Goal: Task Accomplishment & Management: Complete application form

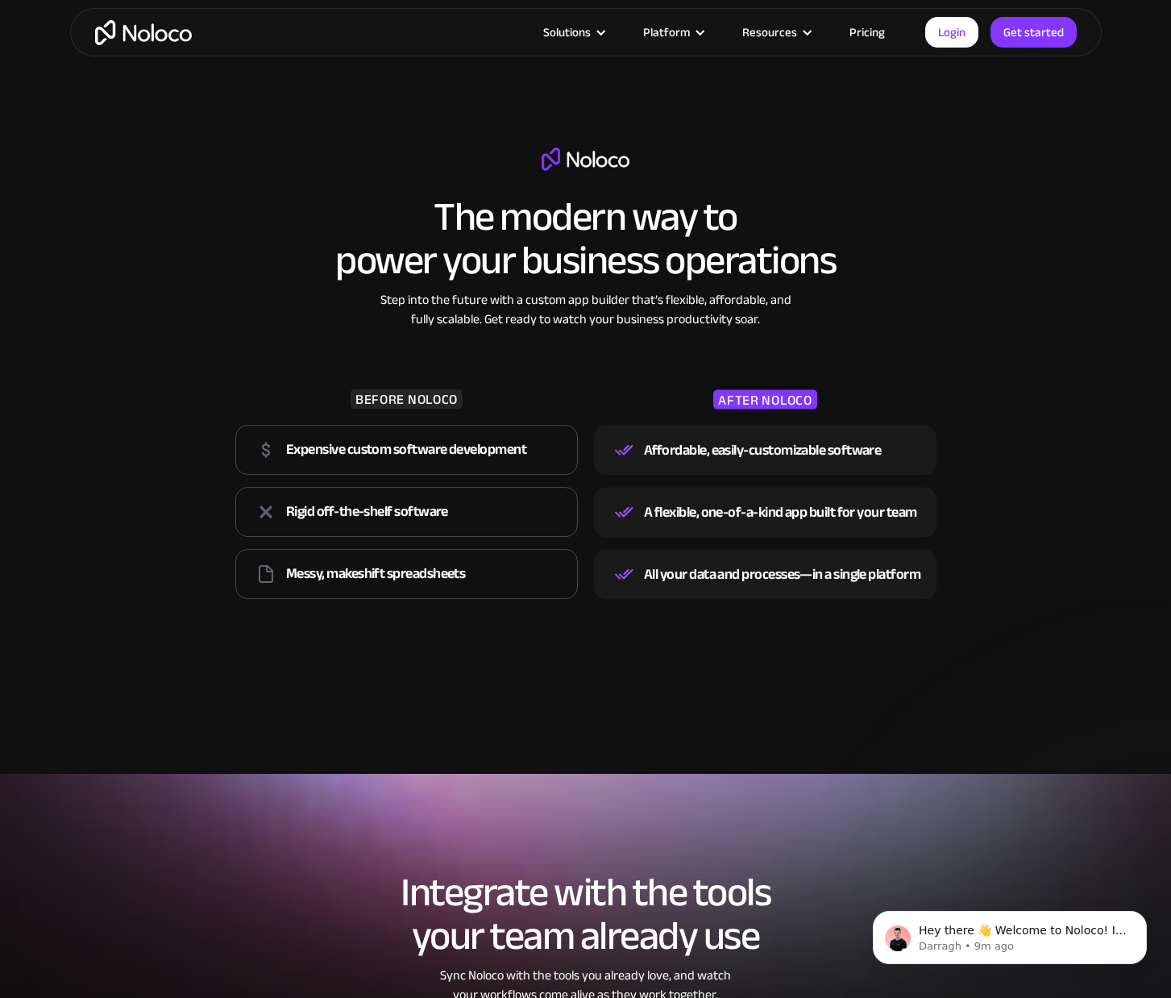
scroll to position [1501, 0]
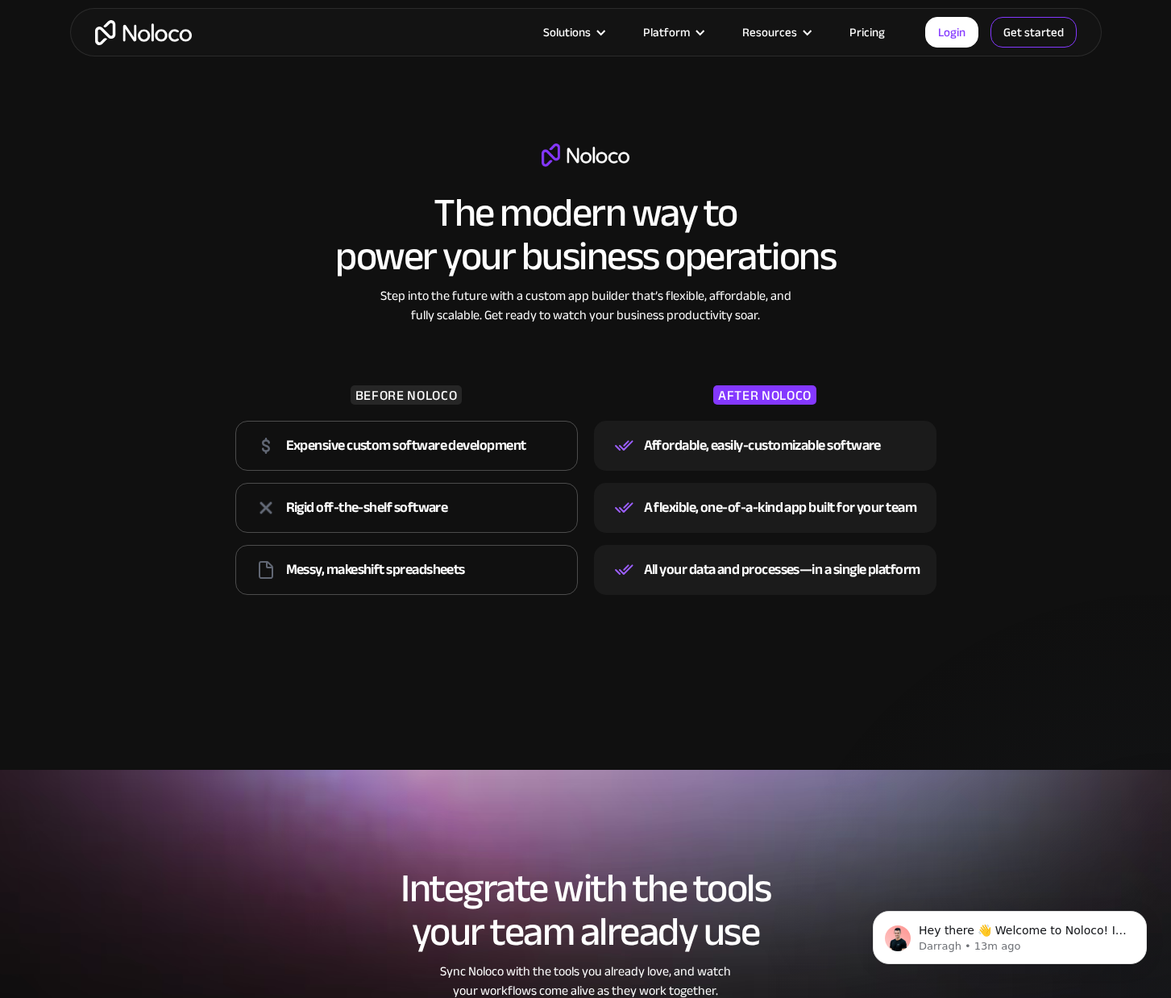
click at [0, 0] on link "Get started" at bounding box center [0, 0] width 0 height 0
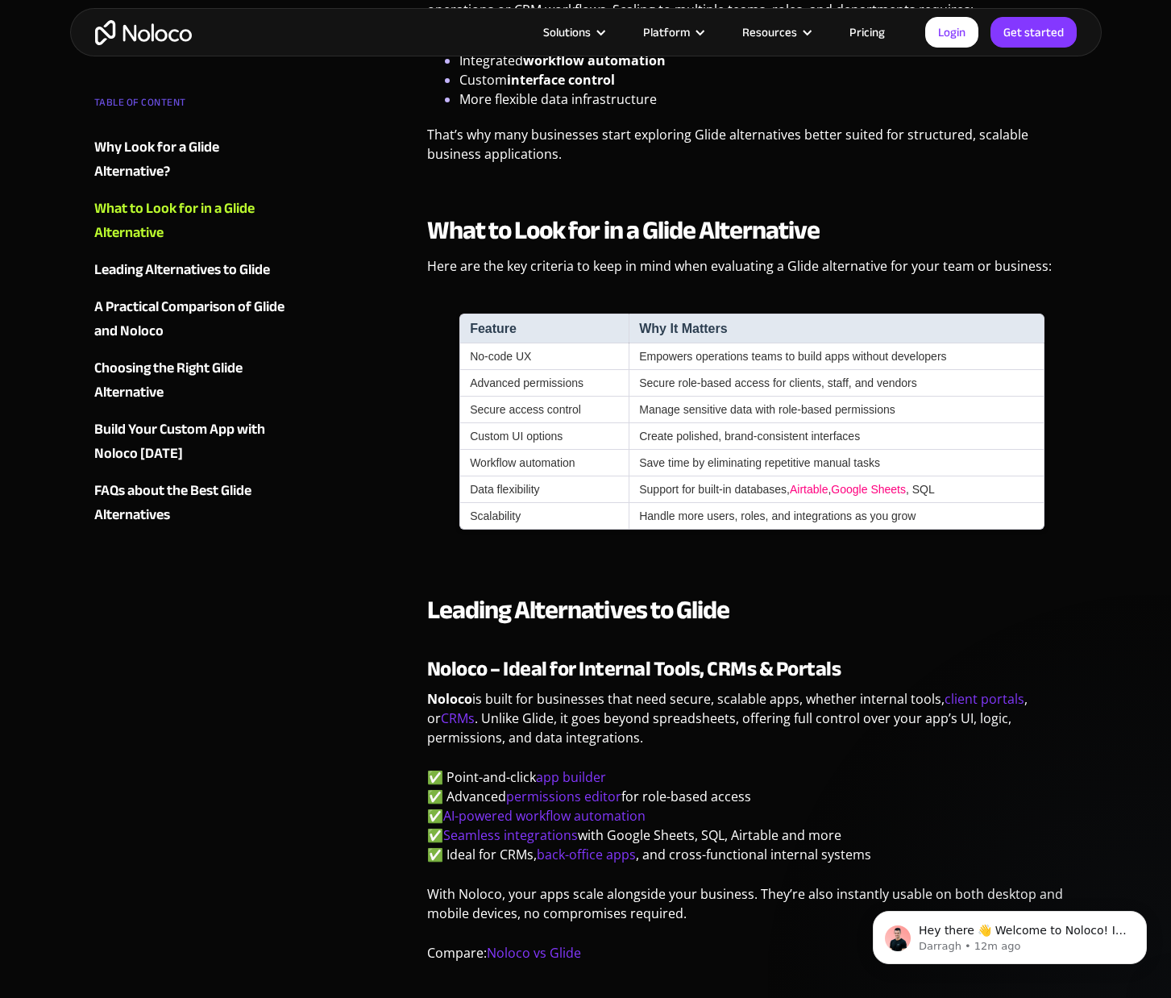
scroll to position [1293, 0]
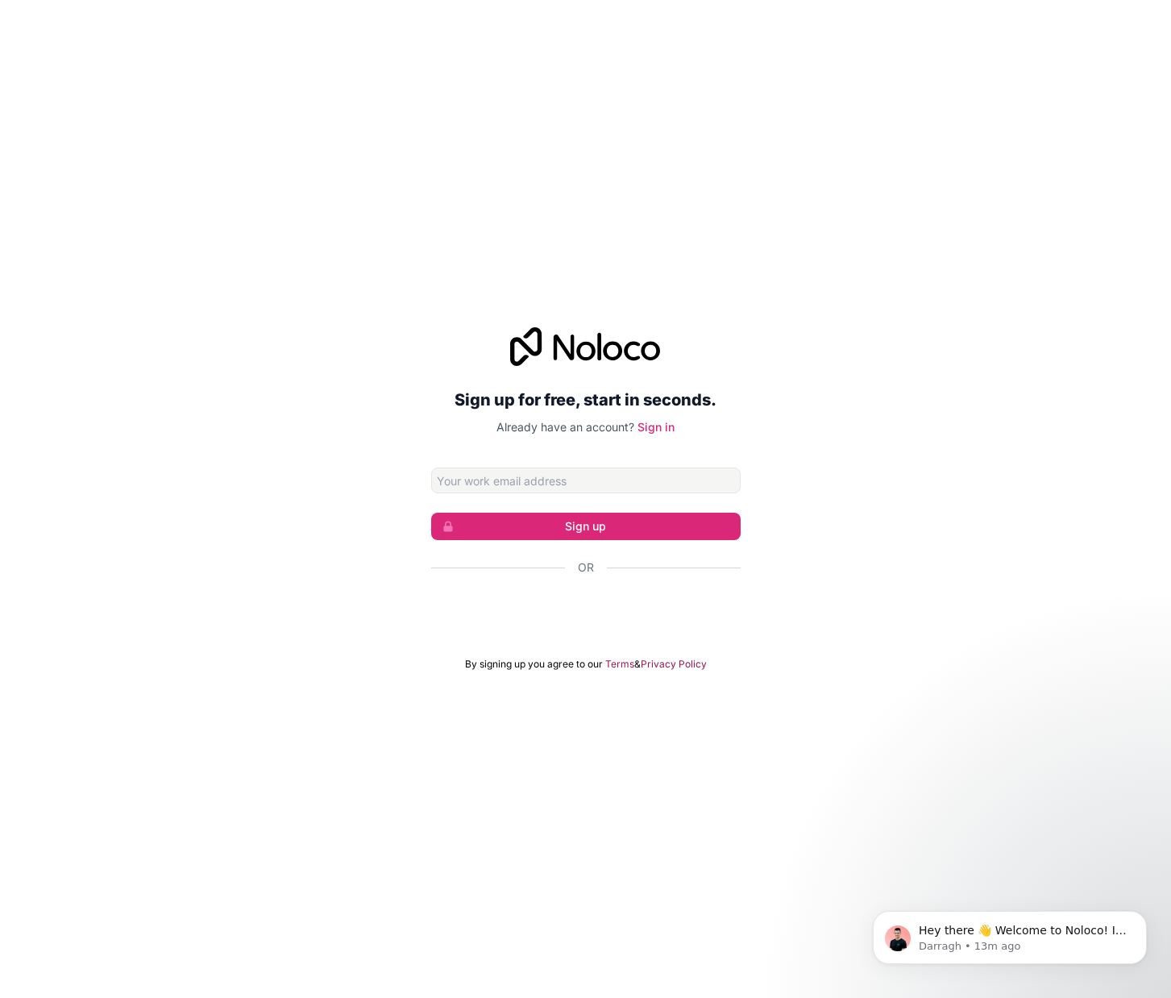
click at [564, 489] on input "Email address" at bounding box center [586, 481] width 310 height 26
type input "hello@hnreg.com"
click button "Sign up" at bounding box center [586, 526] width 310 height 27
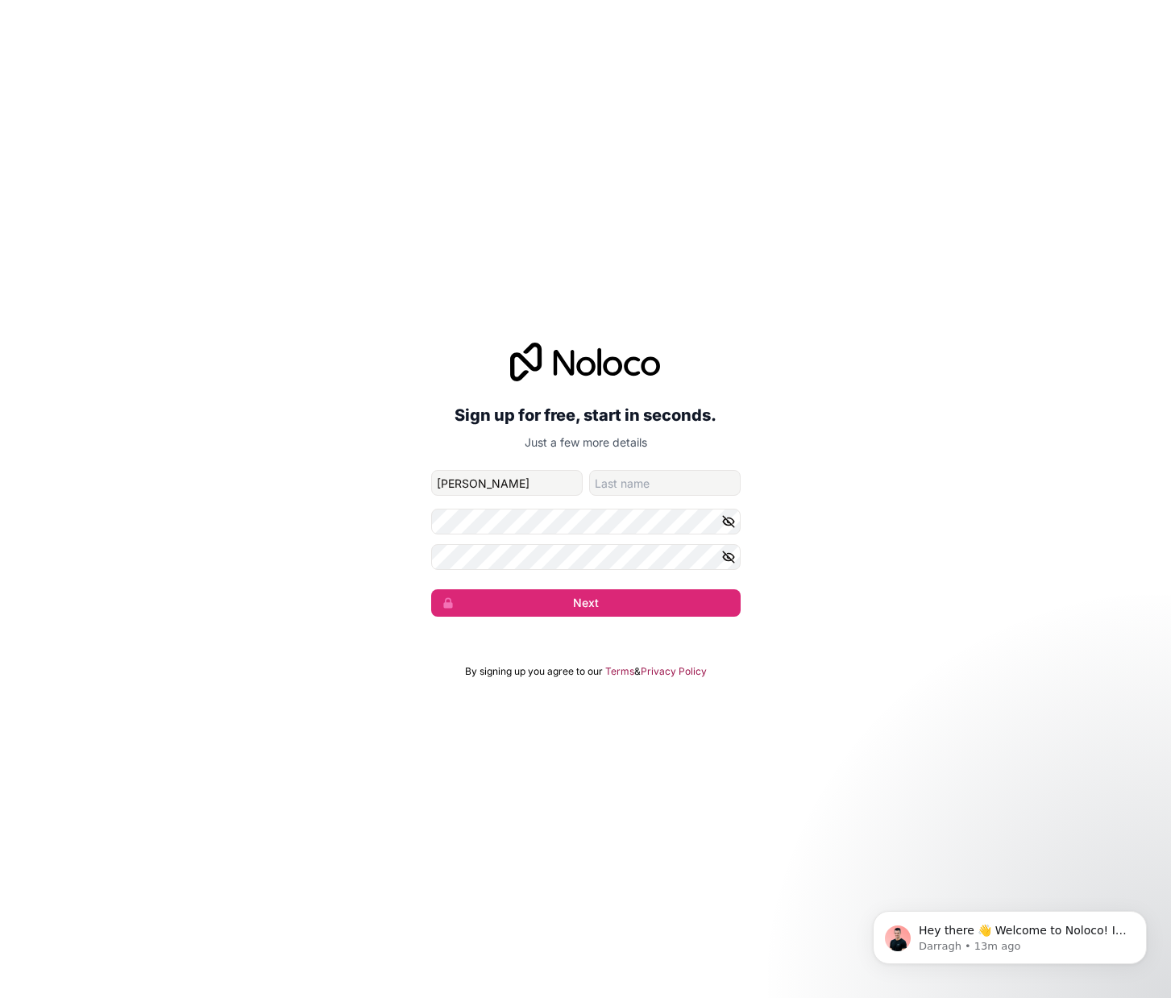
type input "Josiah"
type input "Burton"
click at [0, 997] on com-1password-button at bounding box center [0, 998] width 0 height 0
click at [603, 594] on button "Next" at bounding box center [586, 602] width 310 height 27
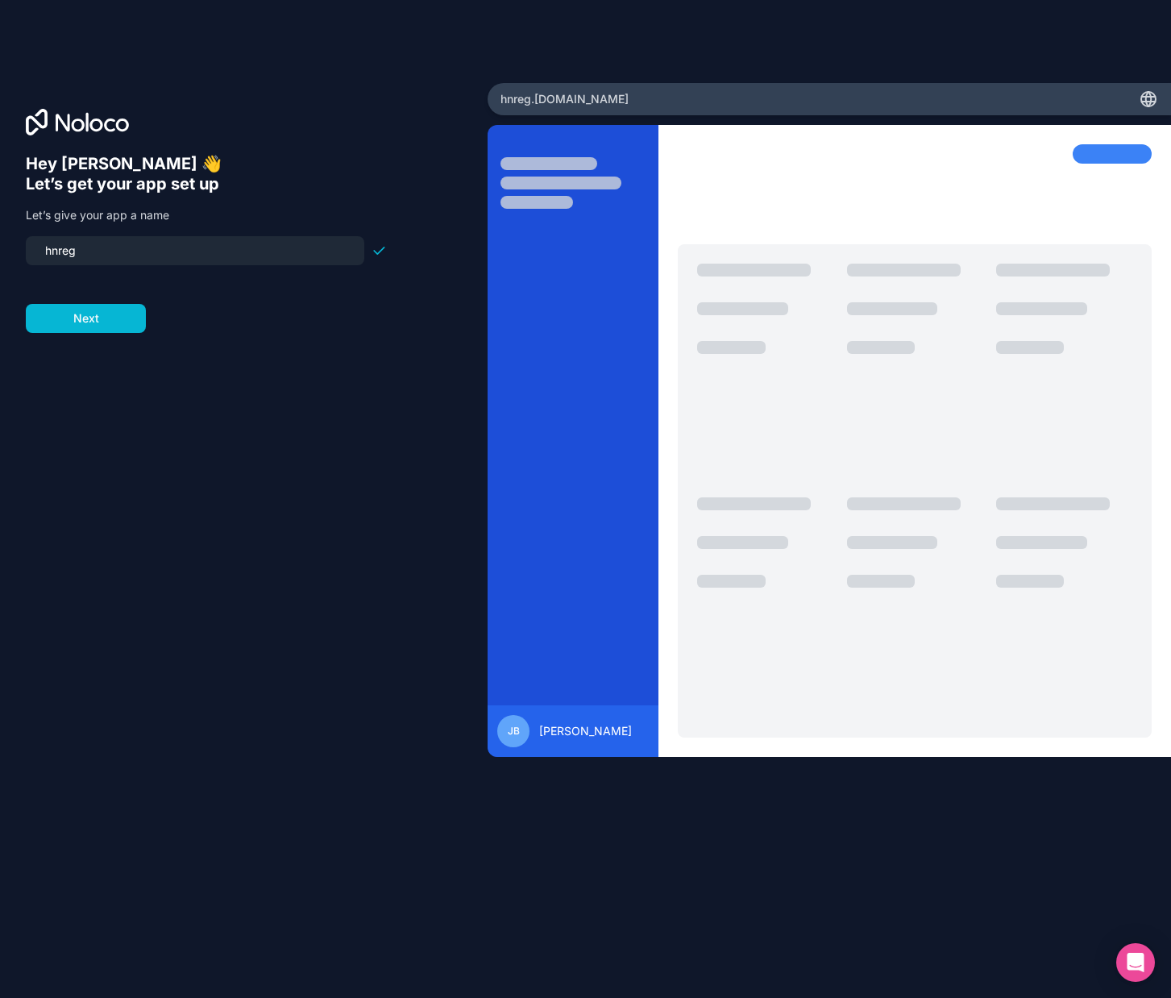
click at [145, 255] on input "hnreg" at bounding box center [194, 250] width 319 height 23
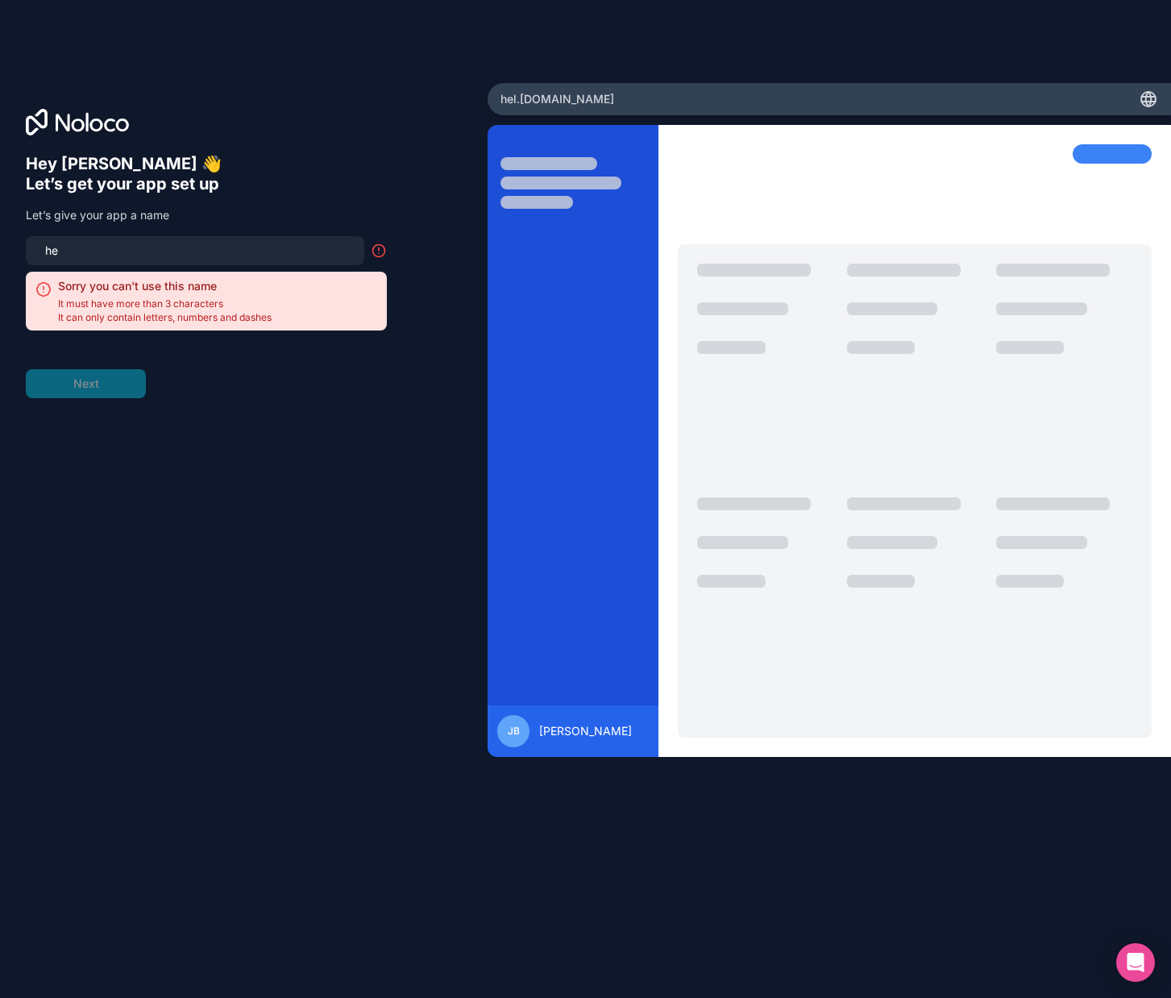
type input "h"
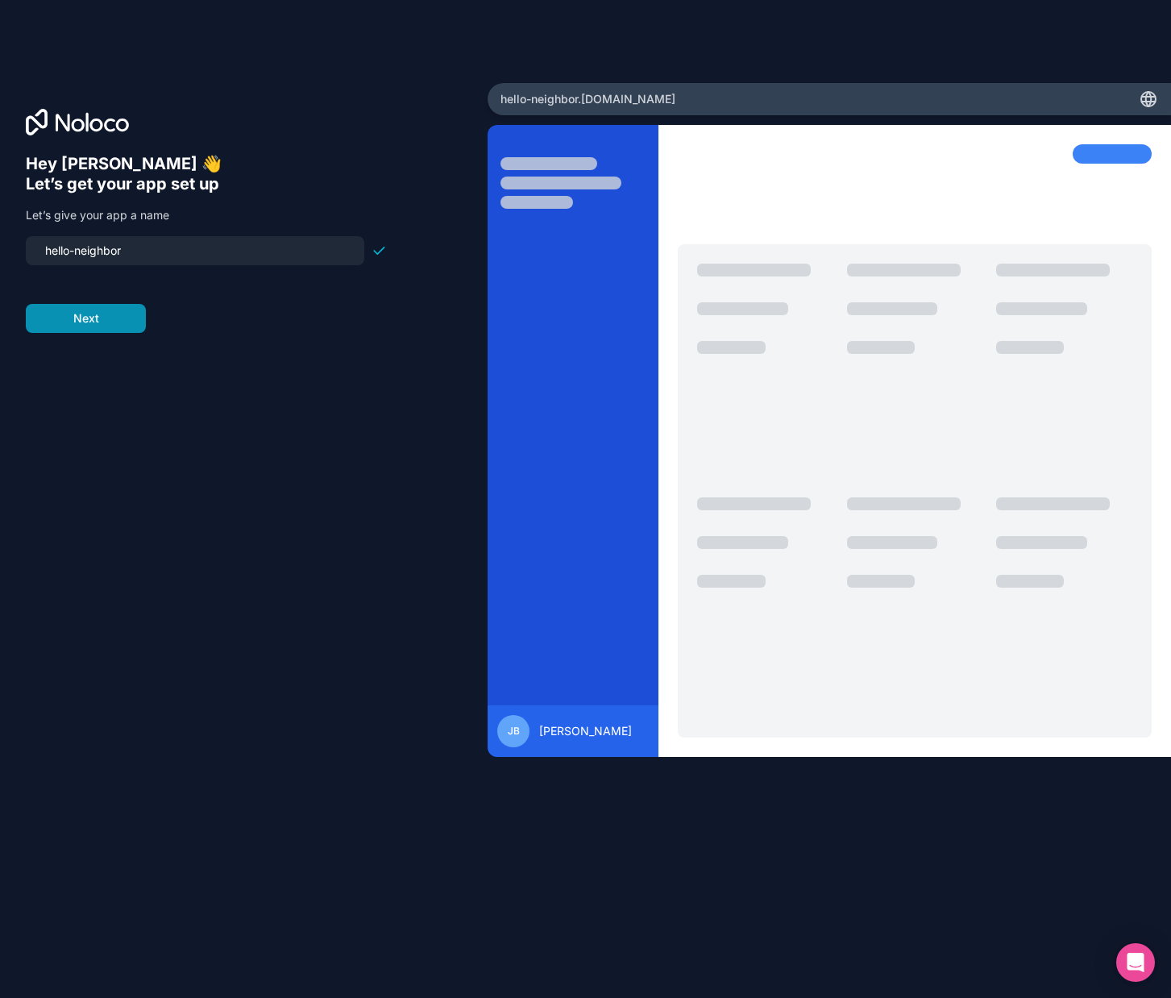
type input "hello-neighbor"
click at [103, 318] on button "Next" at bounding box center [86, 318] width 120 height 29
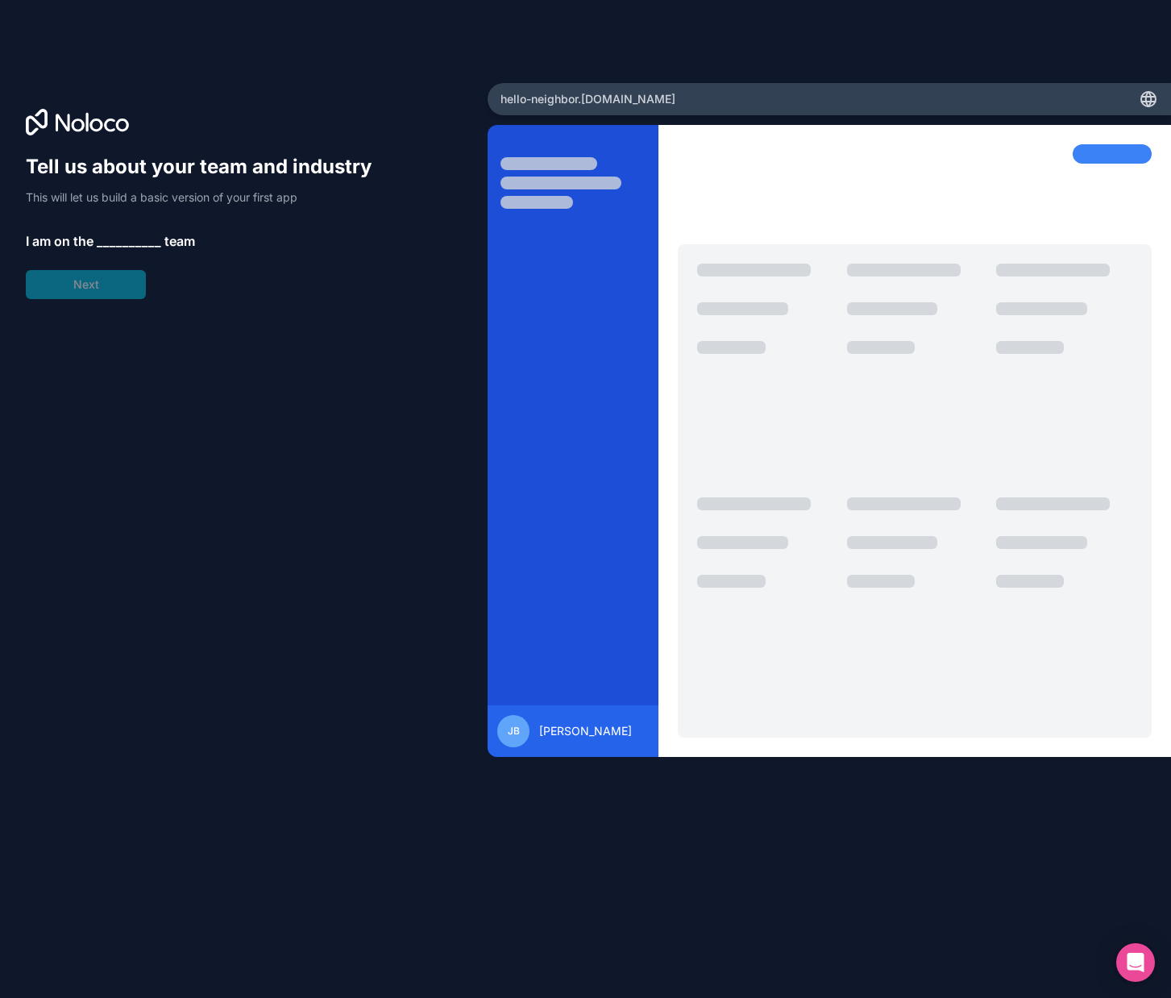
click at [125, 238] on span "__________" at bounding box center [129, 240] width 64 height 19
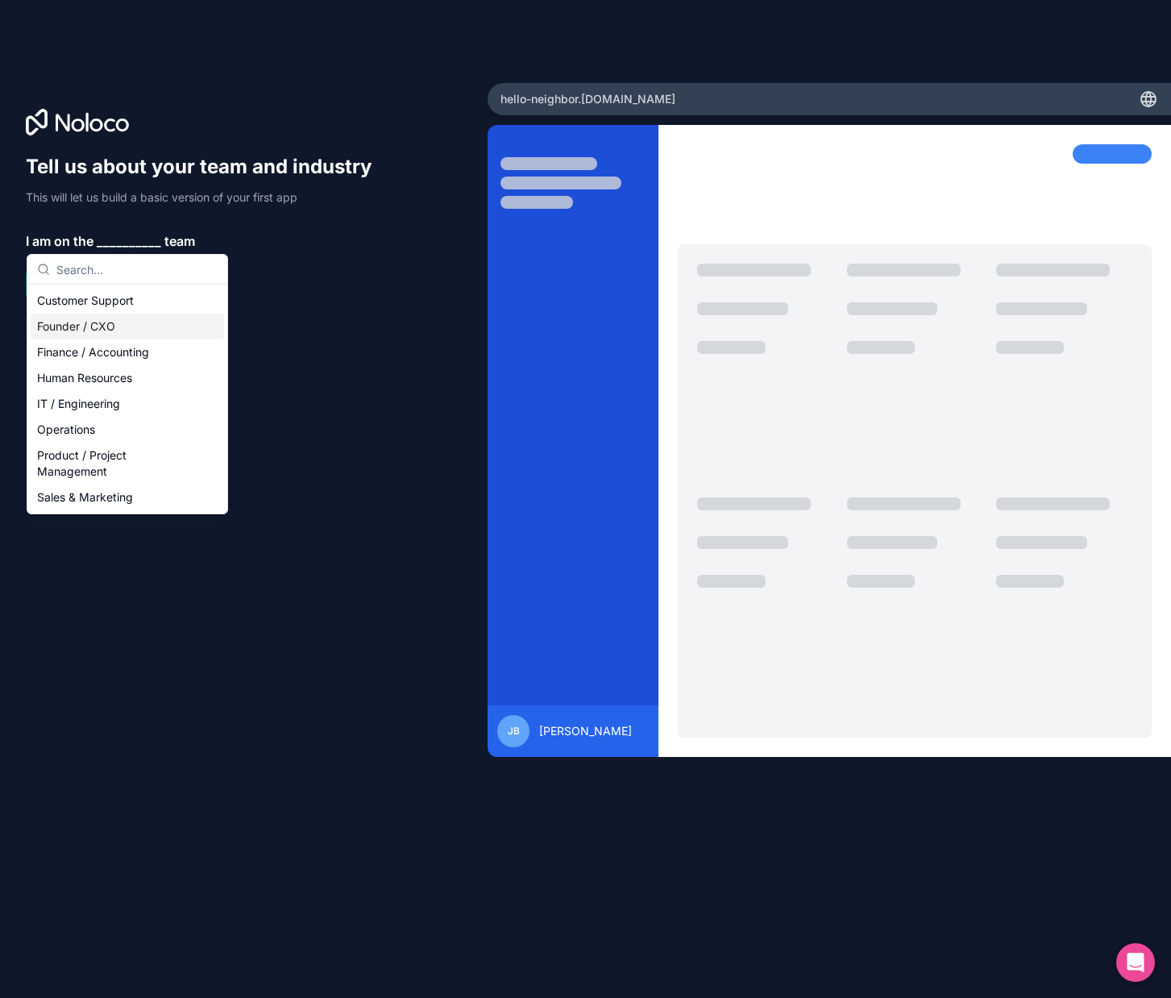
click at [127, 325] on div "Founder / CXO" at bounding box center [127, 327] width 193 height 26
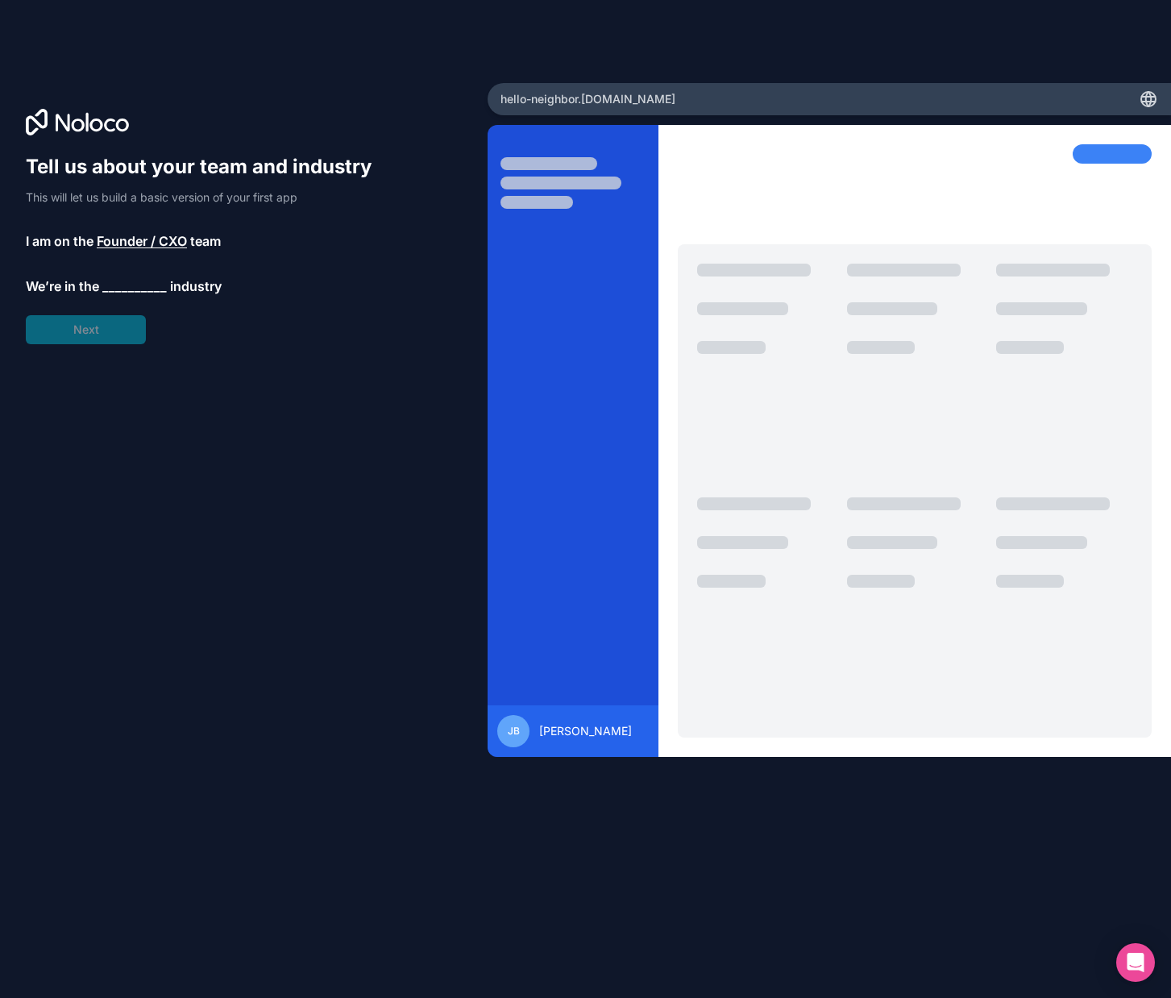
click at [150, 287] on span "__________" at bounding box center [134, 286] width 64 height 19
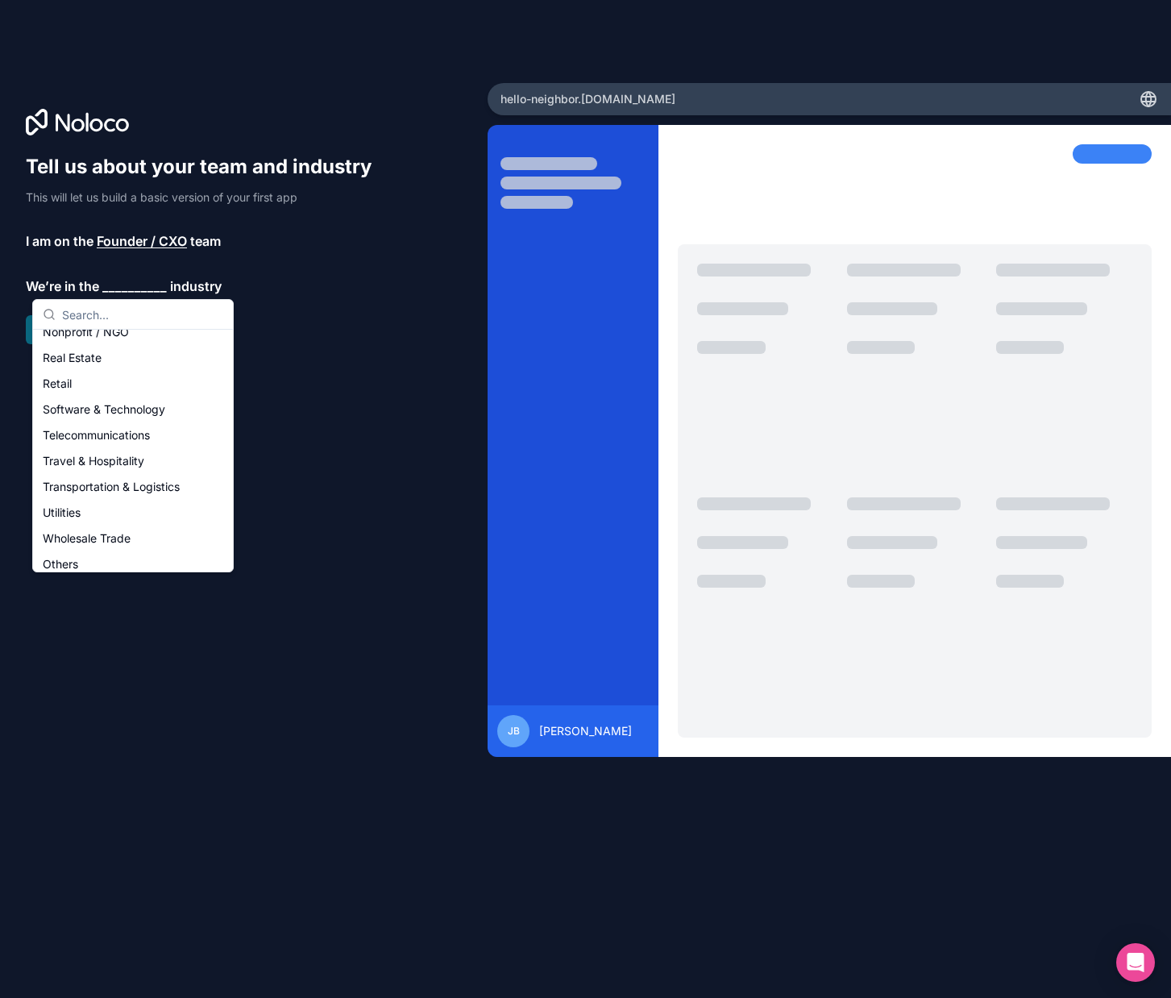
scroll to position [332, 0]
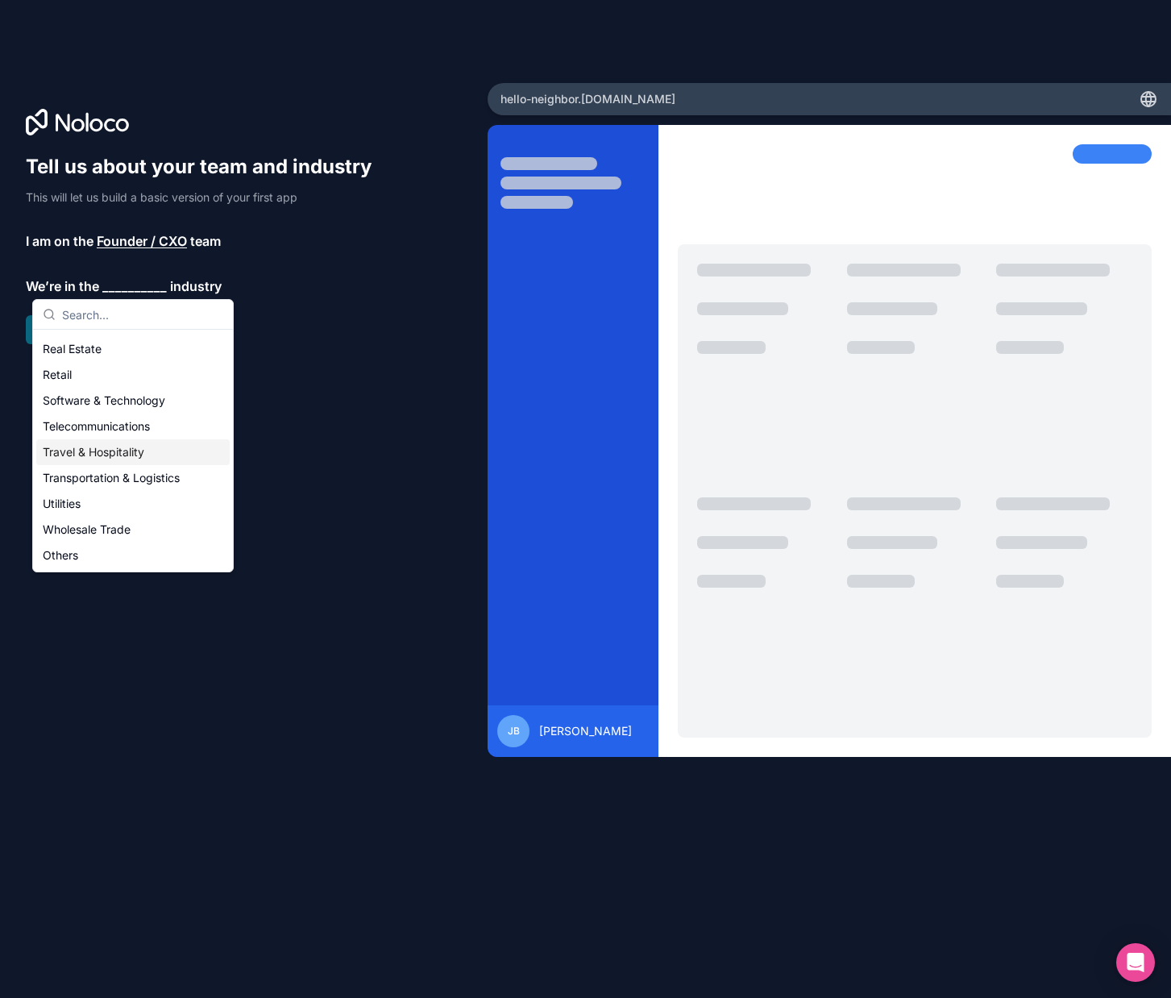
click at [125, 456] on div "Travel & Hospitality" at bounding box center [132, 452] width 193 height 26
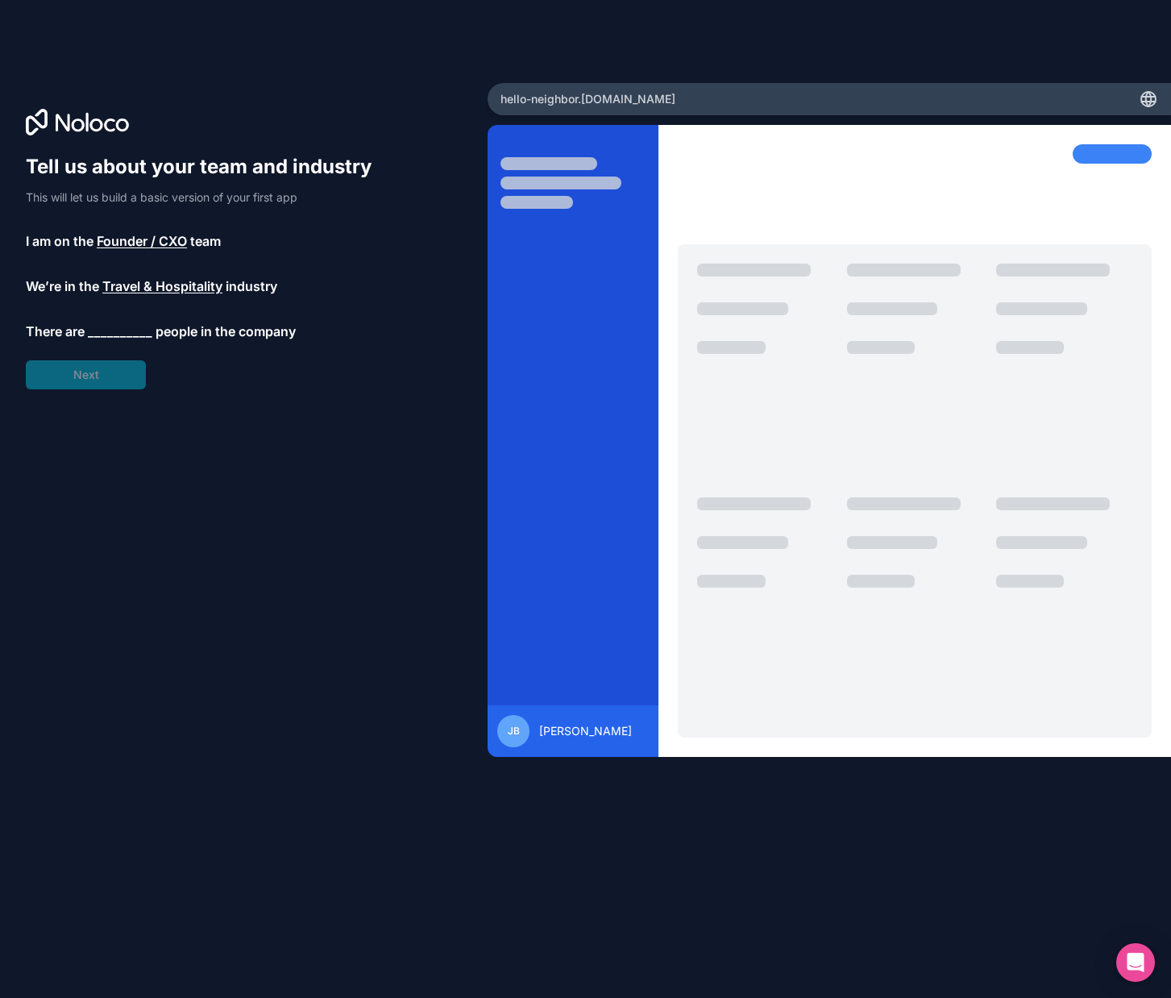
click at [120, 331] on span "__________" at bounding box center [120, 331] width 64 height 19
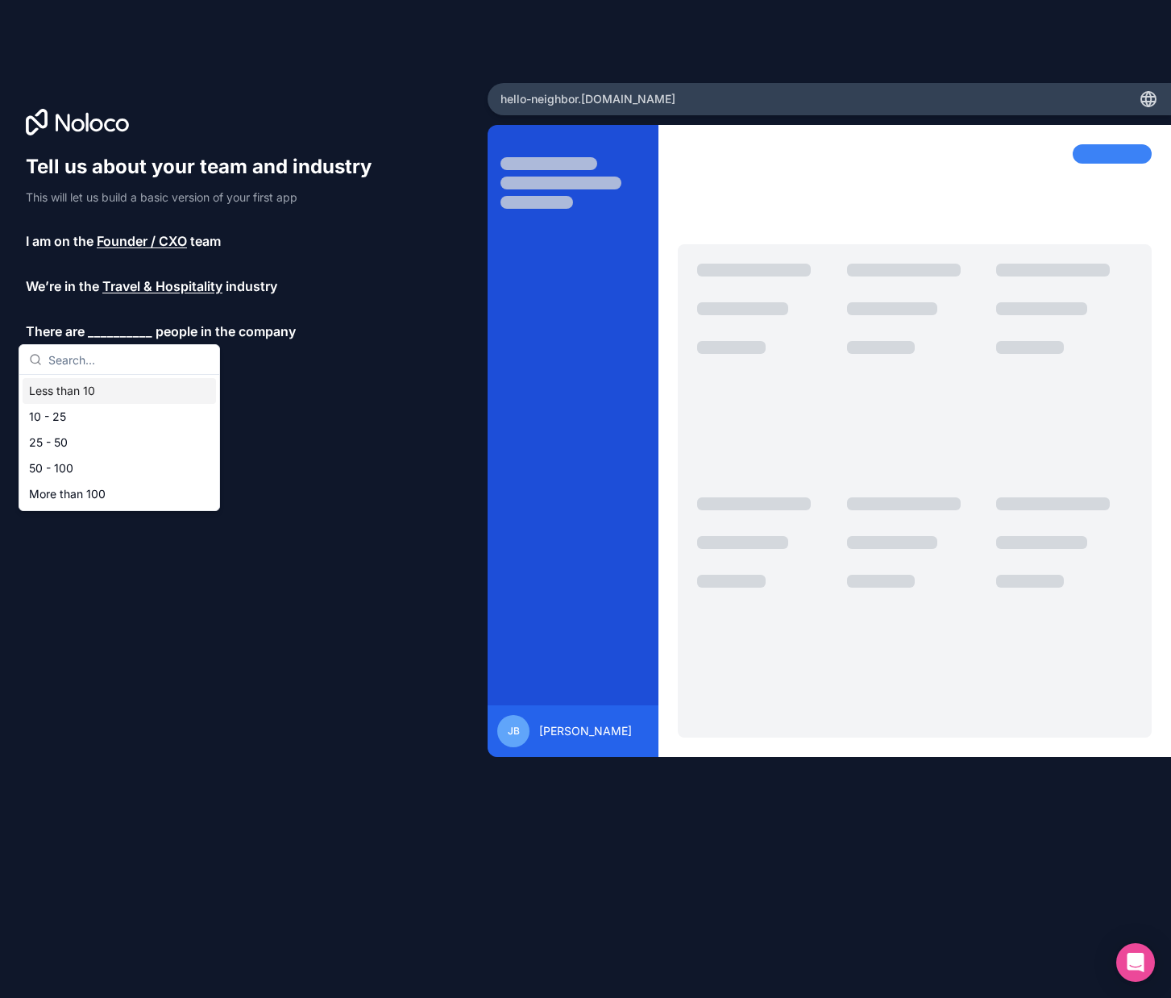
click at [79, 390] on div "Less than 10" at bounding box center [119, 391] width 193 height 26
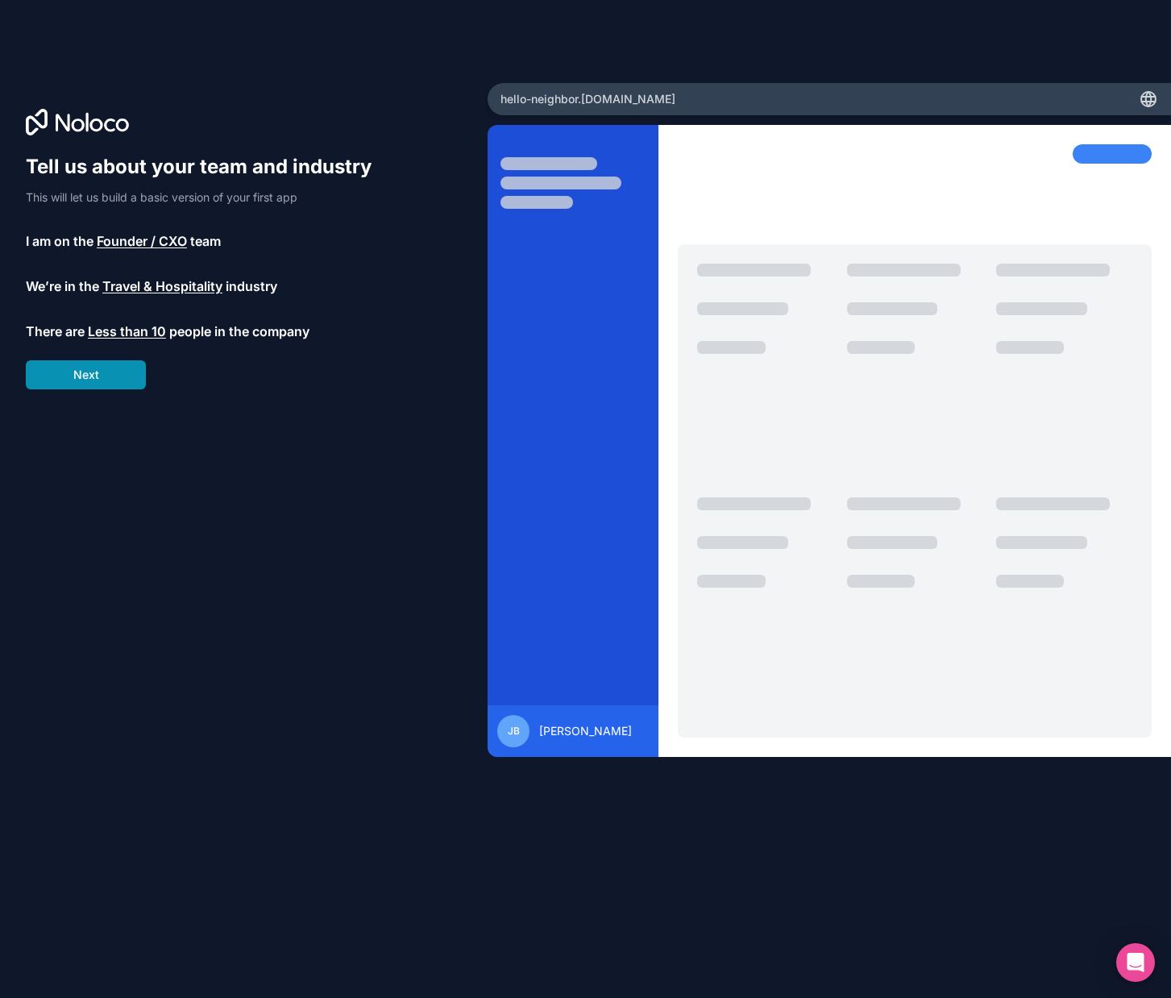
click at [104, 374] on button "Next" at bounding box center [86, 374] width 120 height 29
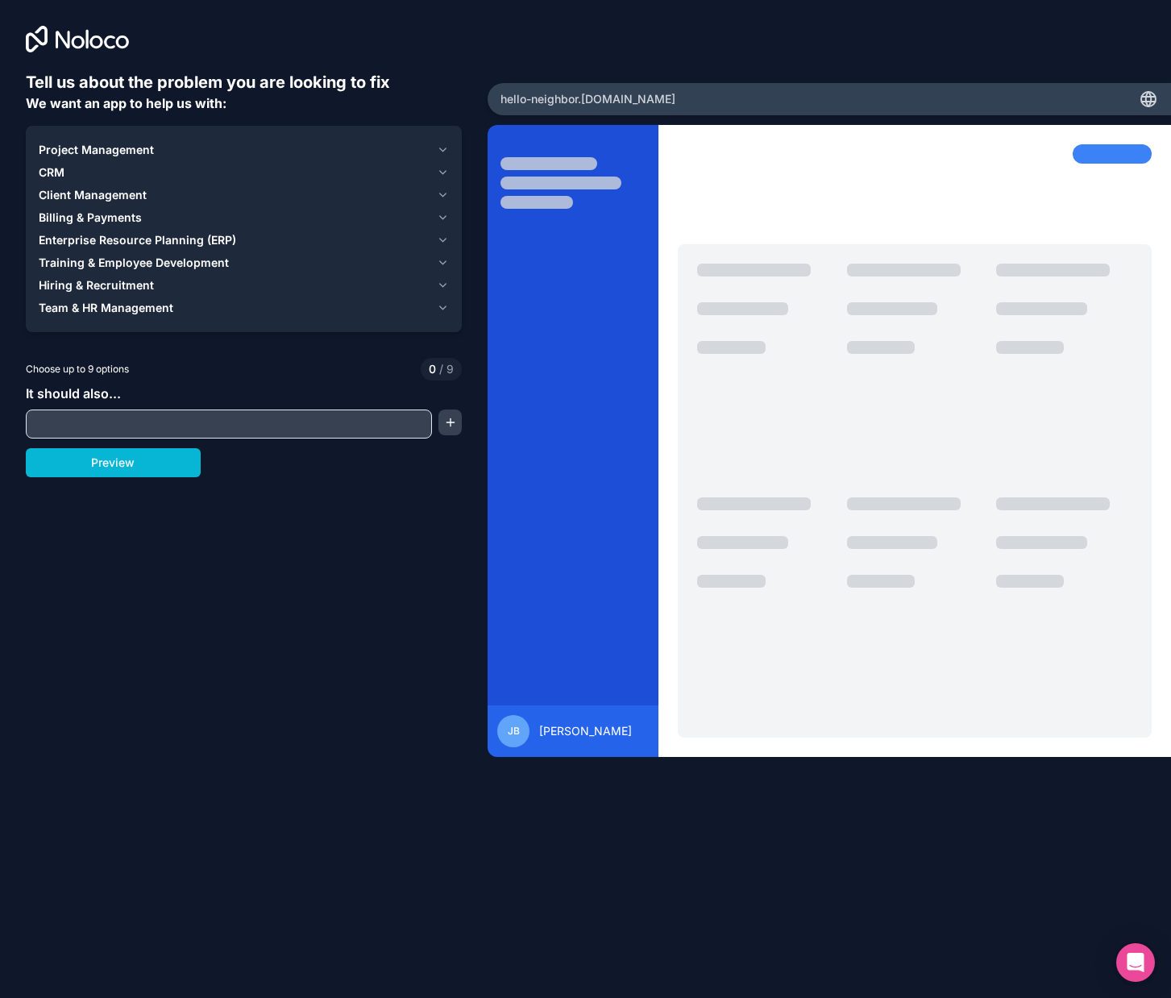
click at [441, 146] on icon "button" at bounding box center [443, 149] width 12 height 13
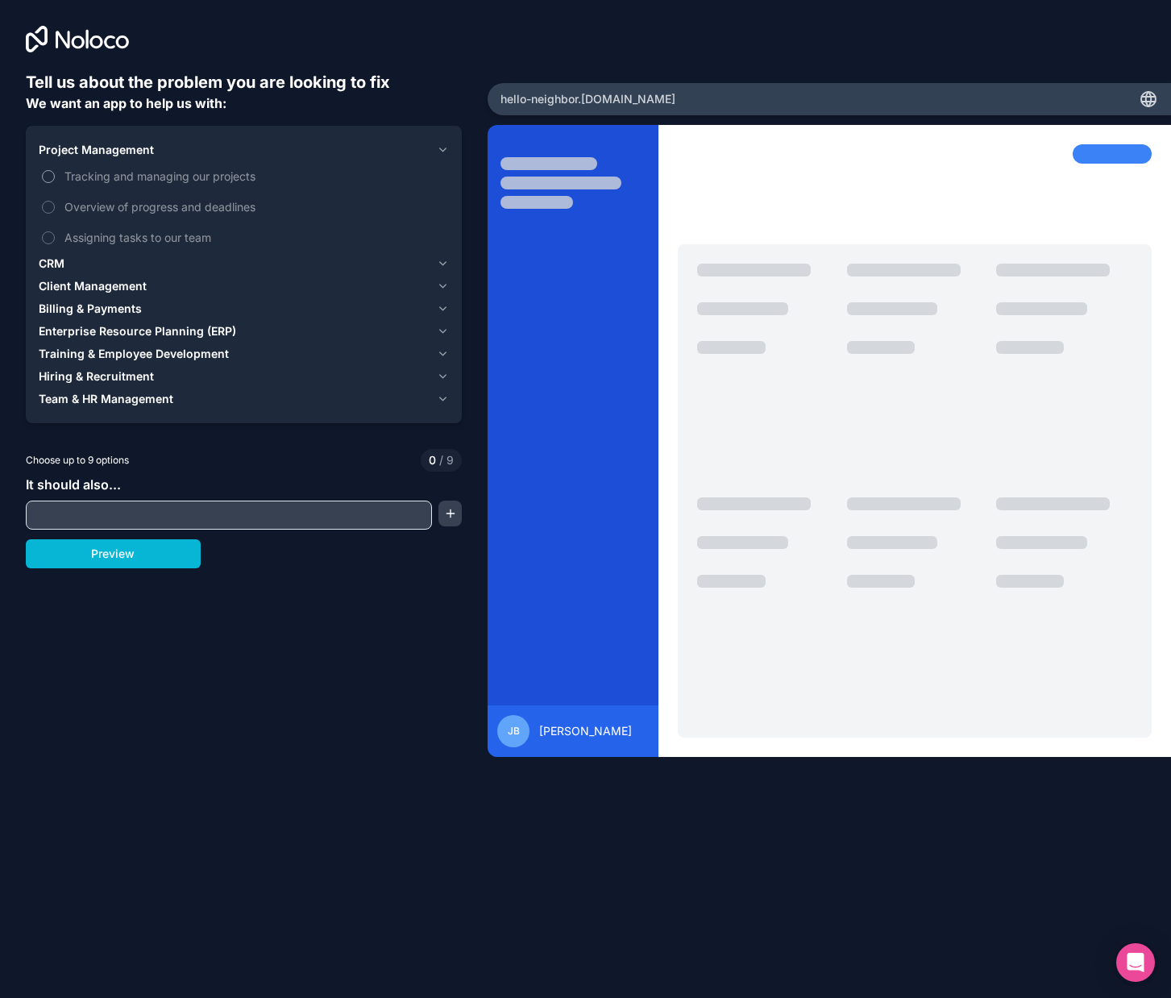
click at [46, 173] on button "Tracking and managing our projects" at bounding box center [48, 176] width 13 height 13
click at [44, 241] on button "Assigning tasks to our team" at bounding box center [48, 237] width 13 height 13
click at [439, 262] on icon "button" at bounding box center [443, 263] width 12 height 13
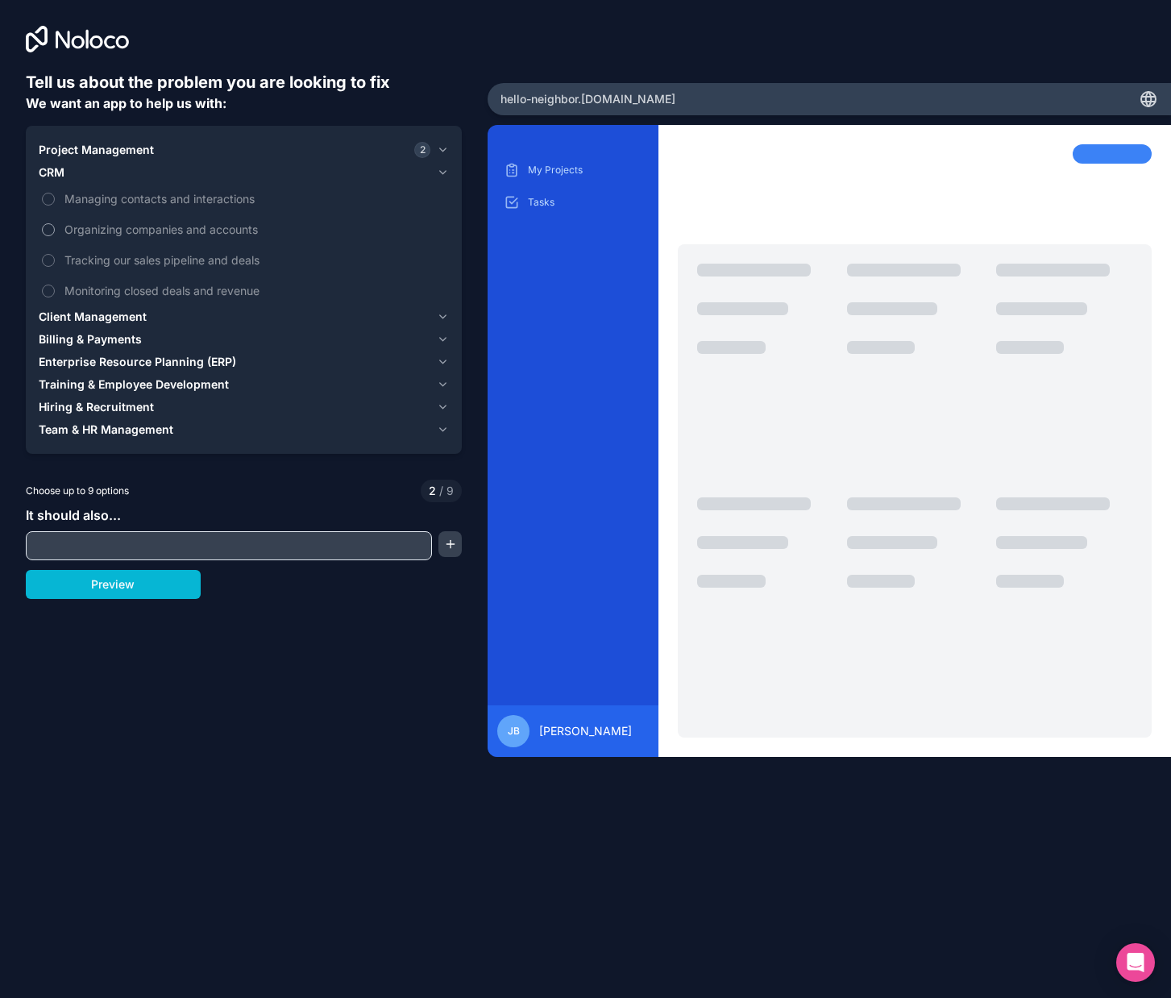
click at [89, 225] on span "Organizing companies and accounts" at bounding box center [254, 229] width 381 height 17
click at [55, 225] on button "Organizing companies and accounts" at bounding box center [48, 229] width 13 height 13
click at [86, 173] on div "CRM 1" at bounding box center [235, 172] width 392 height 16
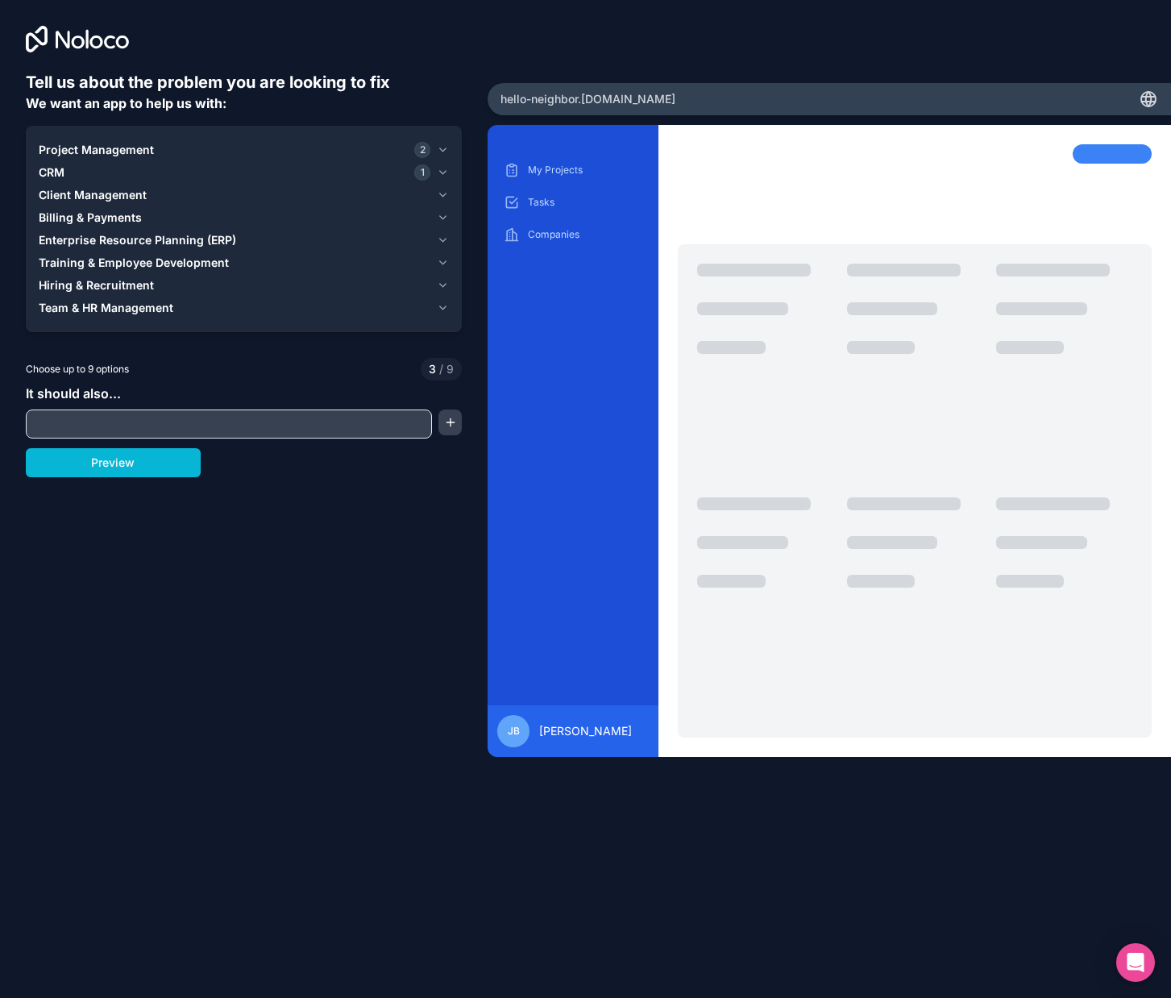
click at [84, 198] on span "Client Management" at bounding box center [93, 195] width 108 height 16
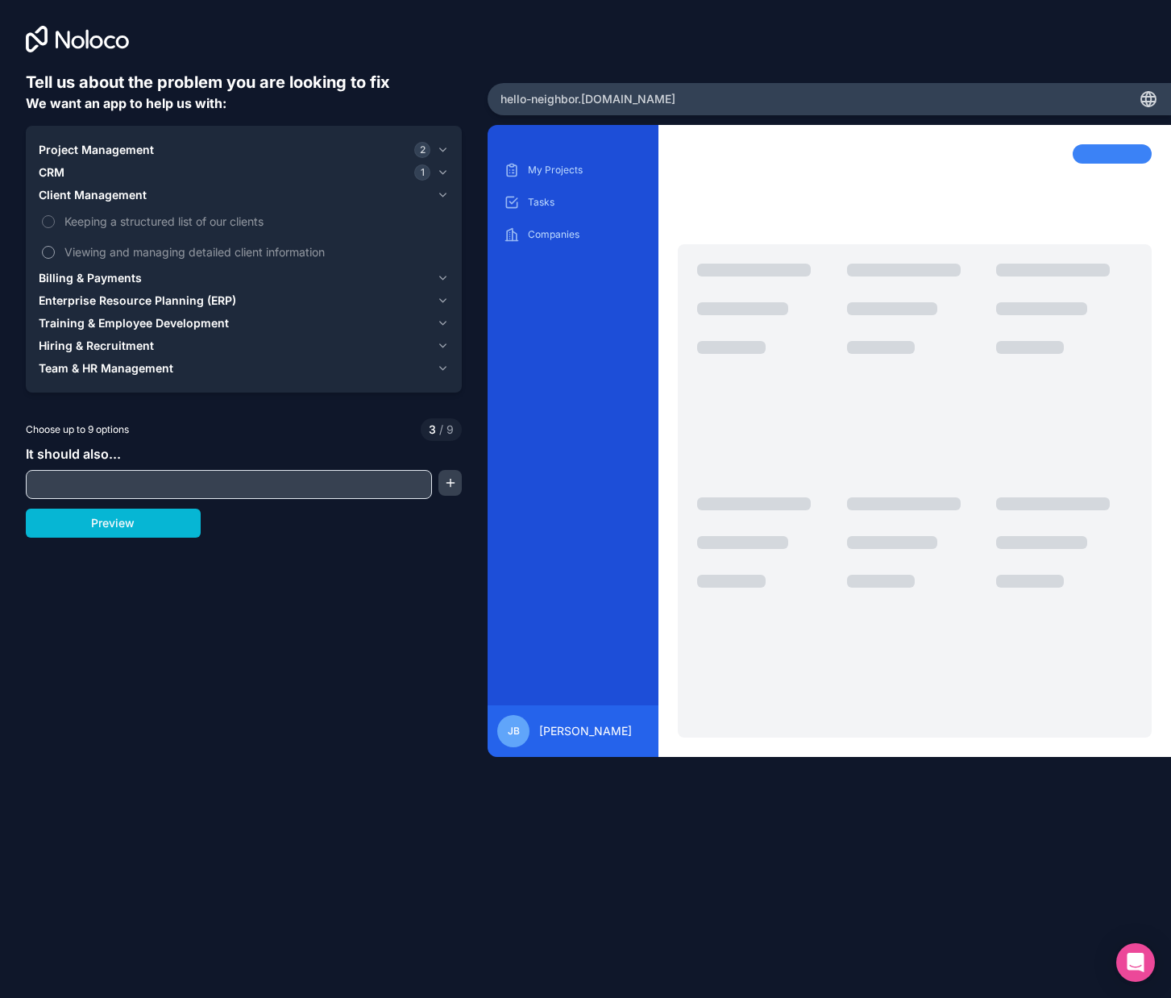
click at [85, 258] on span "Viewing and managing detailed client information" at bounding box center [254, 251] width 381 height 17
click at [55, 258] on button "Viewing and managing detailed client information" at bounding box center [48, 252] width 13 height 13
click at [107, 200] on span "Client Management" at bounding box center [93, 195] width 108 height 16
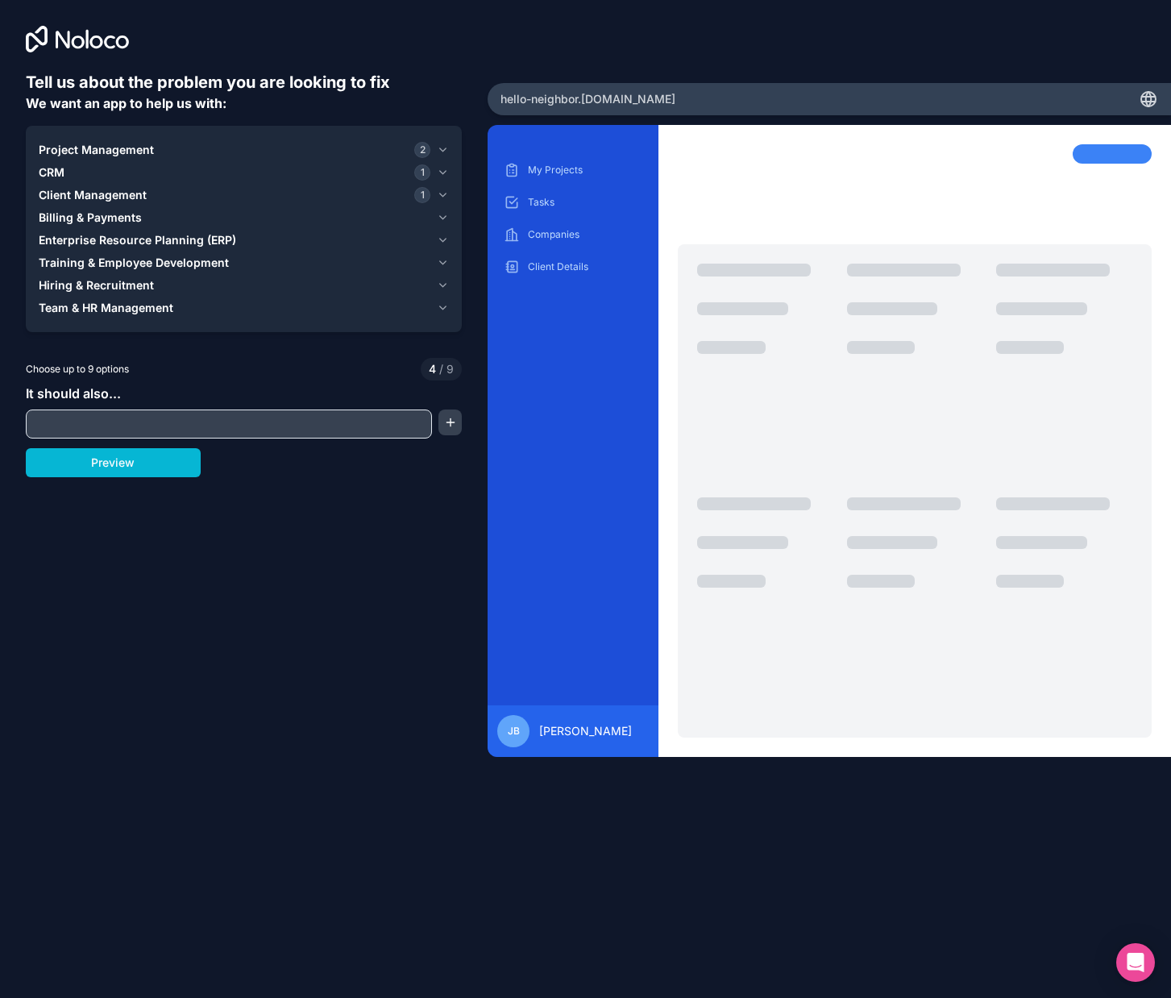
click at [102, 218] on span "Billing & Payments" at bounding box center [90, 218] width 103 height 16
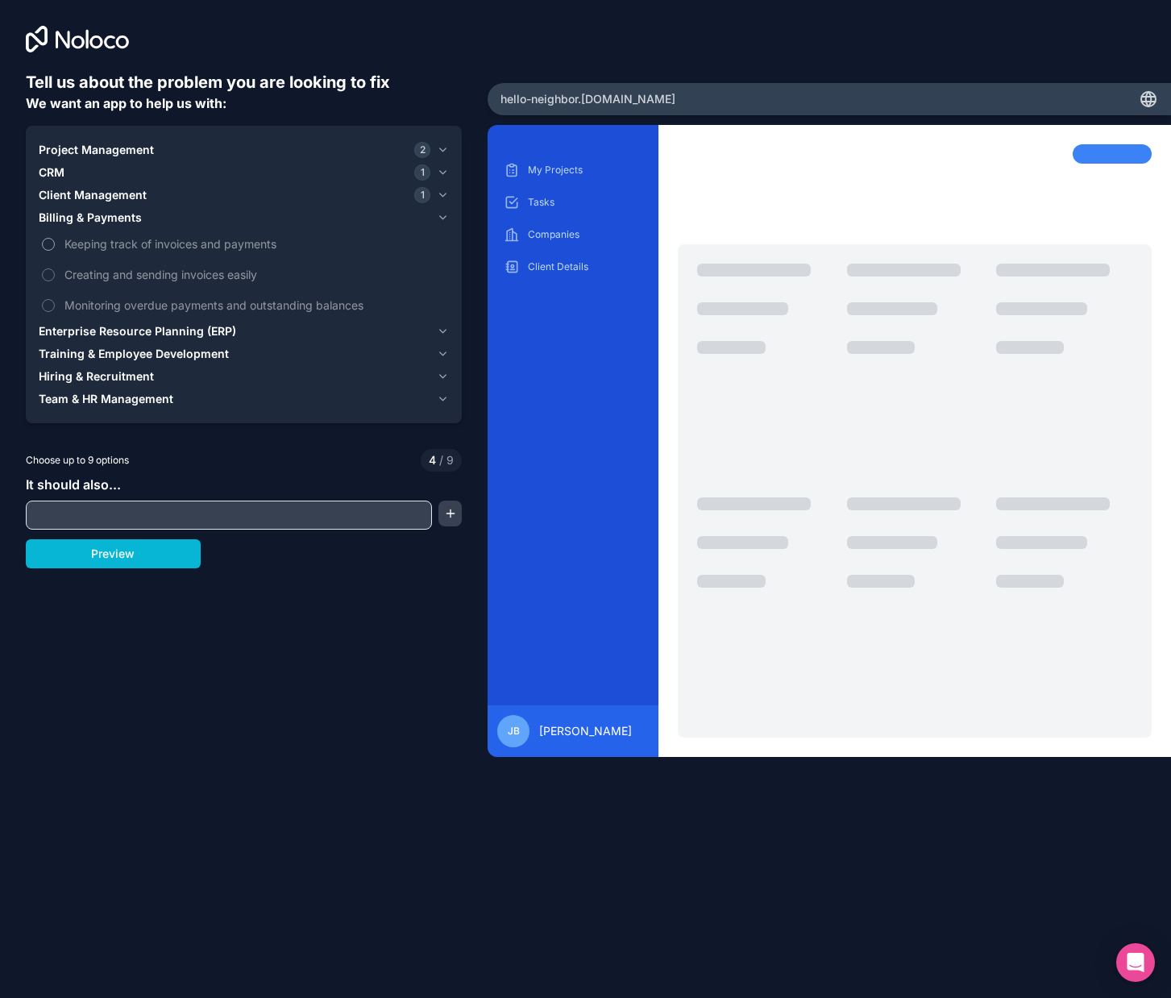
click at [102, 236] on span "Keeping track of invoices and payments" at bounding box center [254, 243] width 381 height 17
click at [55, 238] on button "Keeping track of invoices and payments" at bounding box center [48, 244] width 13 height 13
click at [104, 266] on span "Creating and sending invoices easily" at bounding box center [254, 274] width 381 height 17
click at [55, 268] on button "Creating and sending invoices easily" at bounding box center [48, 274] width 13 height 13
click at [106, 206] on button "Billing & Payments 2" at bounding box center [244, 217] width 410 height 23
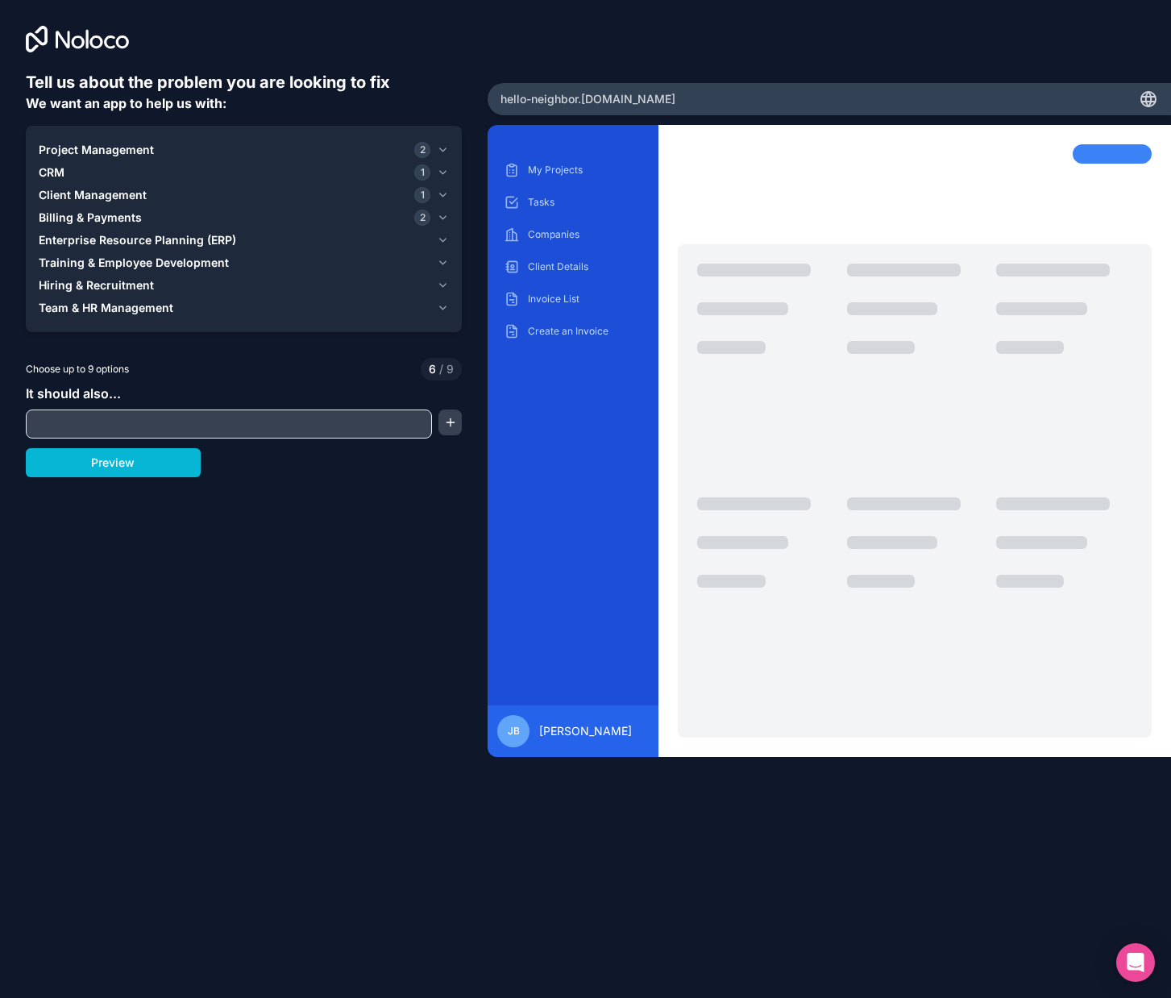
click at [120, 231] on button "Enterprise Resource Planning (ERP)" at bounding box center [244, 240] width 410 height 23
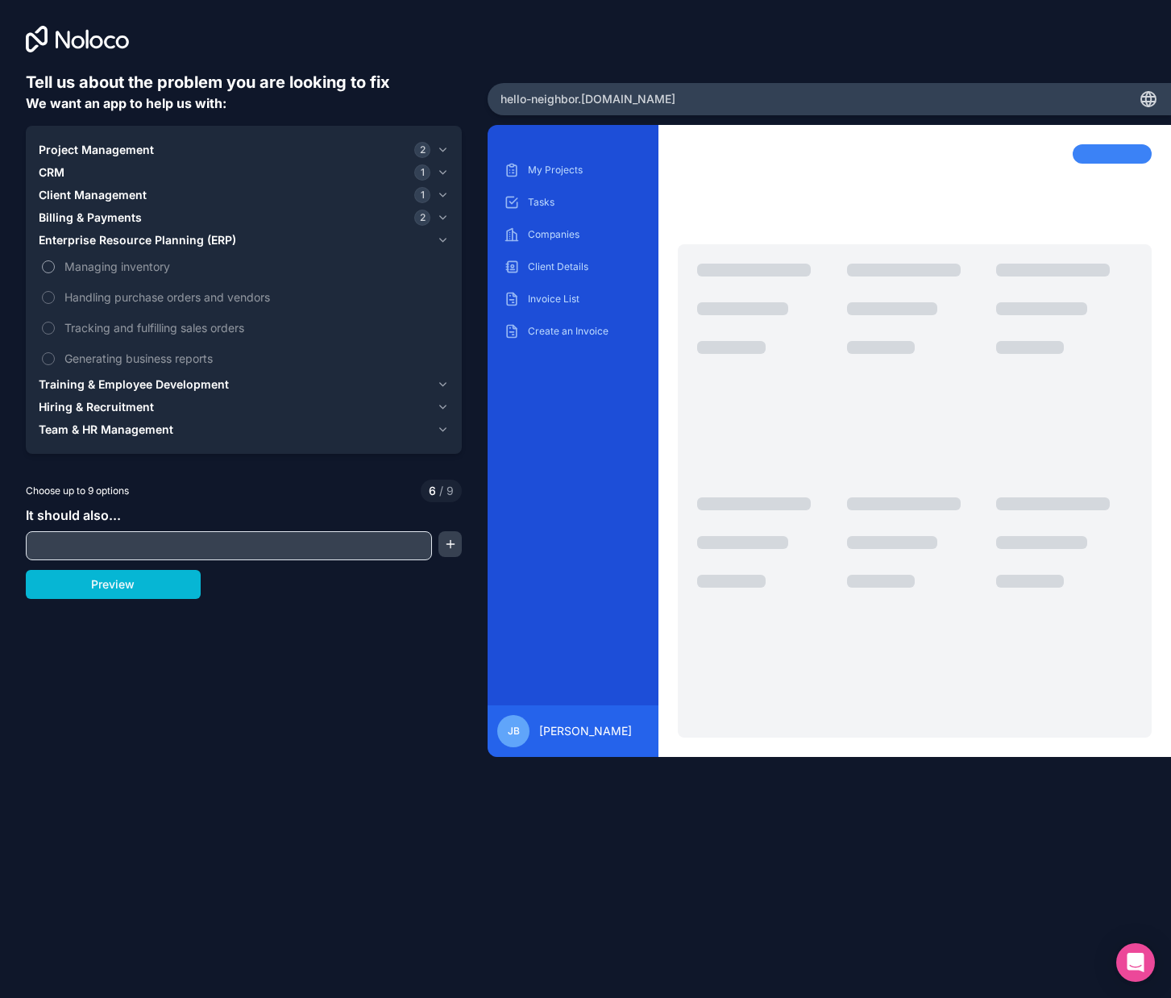
click at [109, 262] on span "Managing inventory" at bounding box center [254, 266] width 381 height 17
click at [55, 262] on button "Managing inventory" at bounding box center [48, 266] width 13 height 13
click at [114, 241] on span "Enterprise Resource Planning (ERP)" at bounding box center [138, 240] width 198 height 16
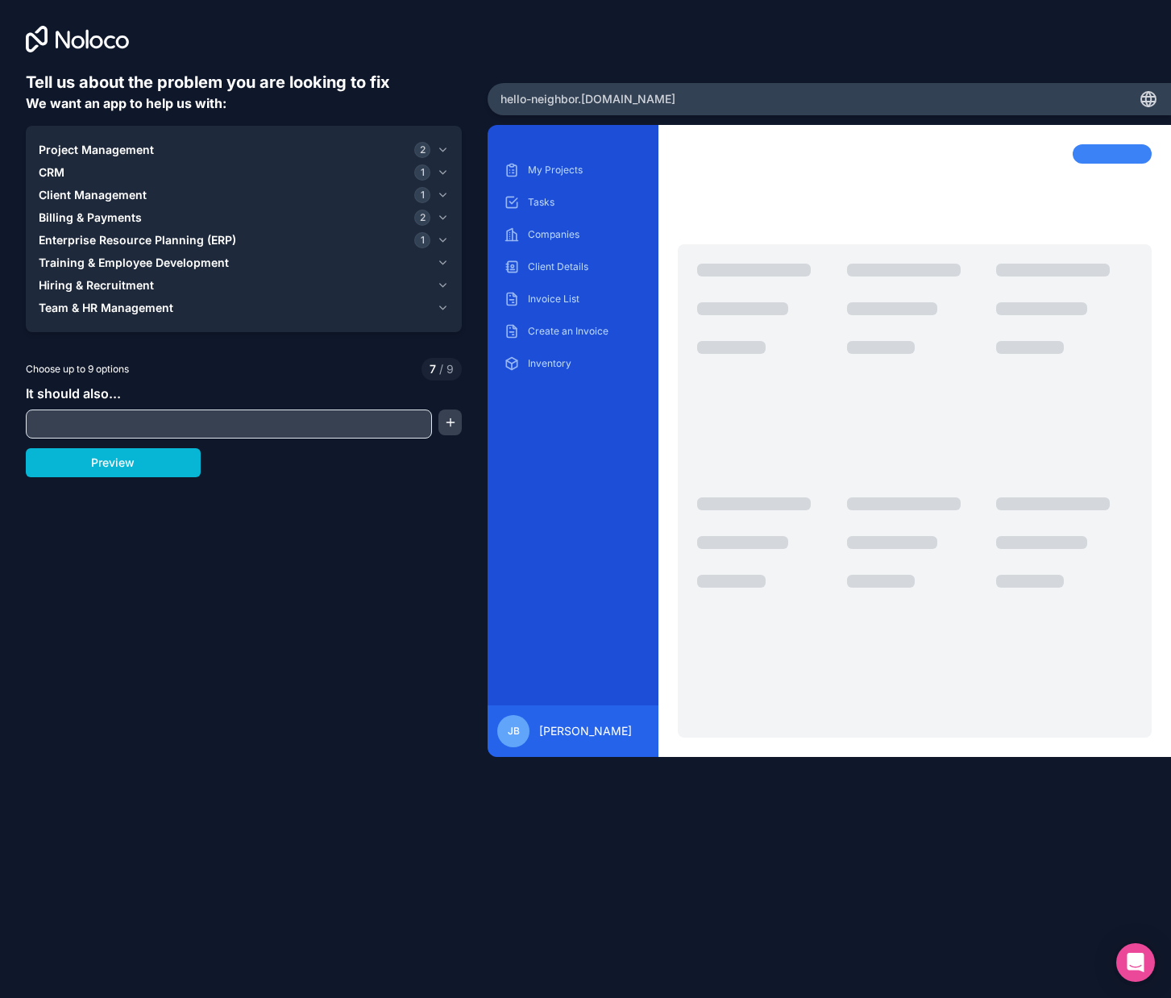
click at [110, 260] on span "Training & Employee Development" at bounding box center [134, 263] width 190 height 16
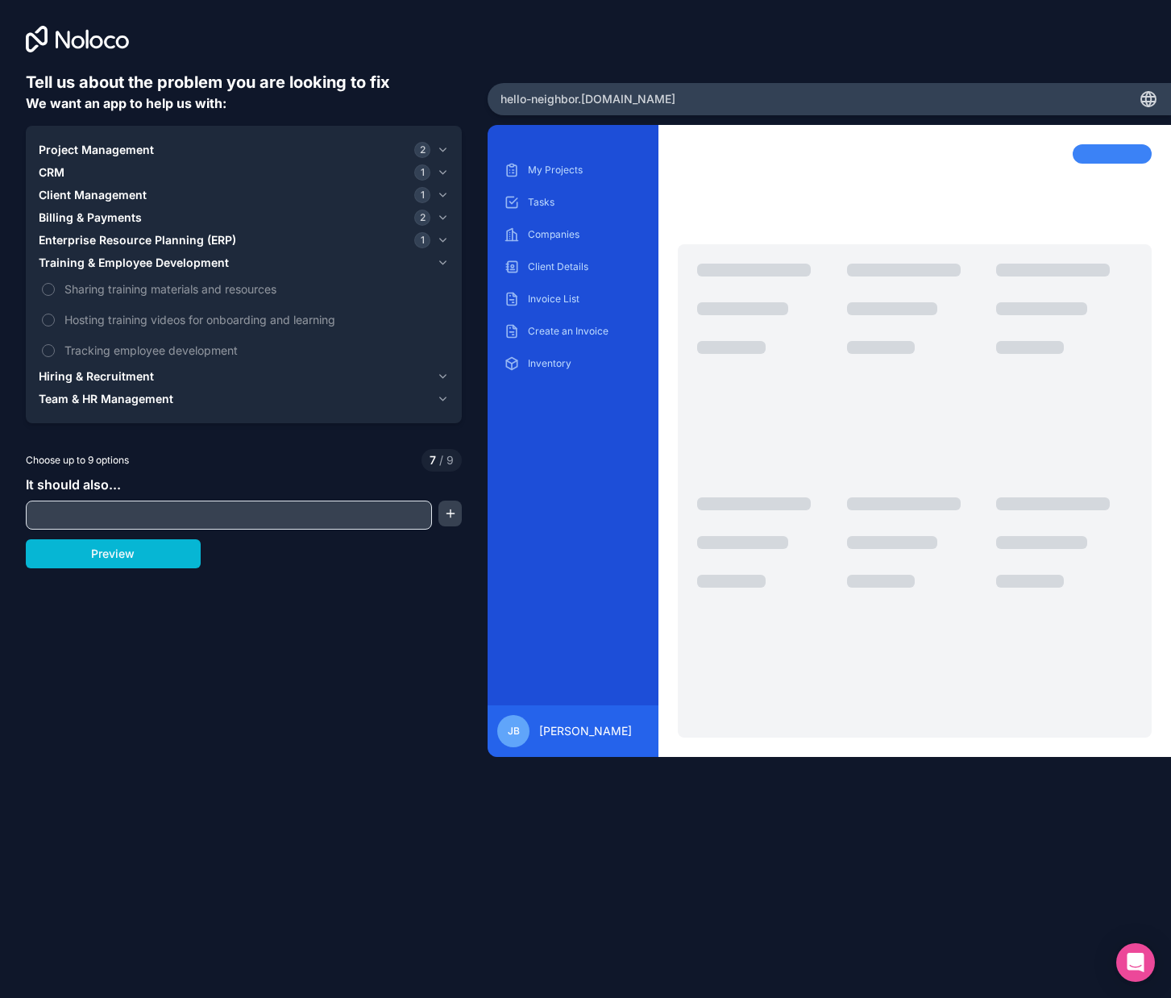
click at [110, 260] on span "Training & Employee Development" at bounding box center [134, 263] width 190 height 16
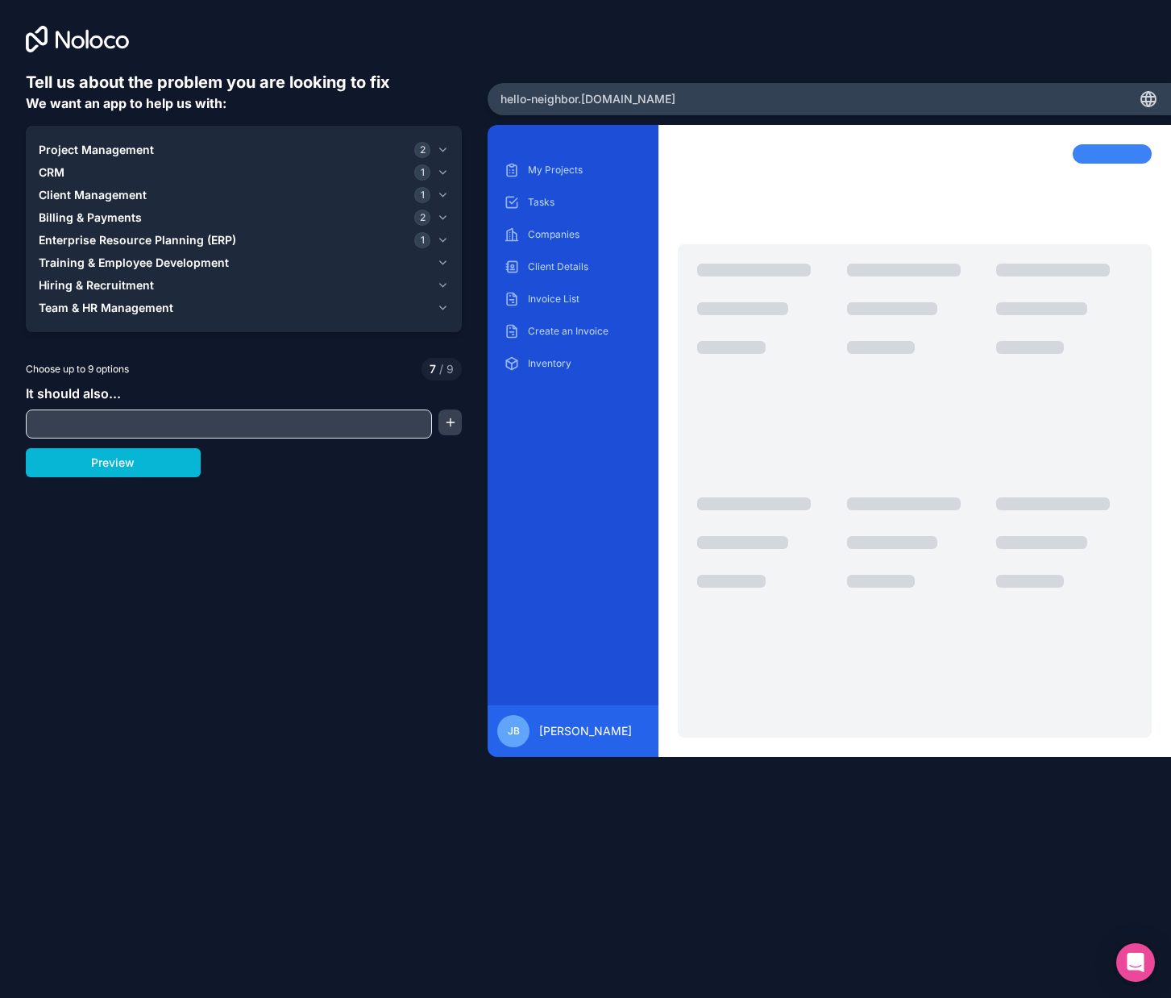
click at [91, 284] on span "Hiring & Recruitment" at bounding box center [96, 285] width 115 height 16
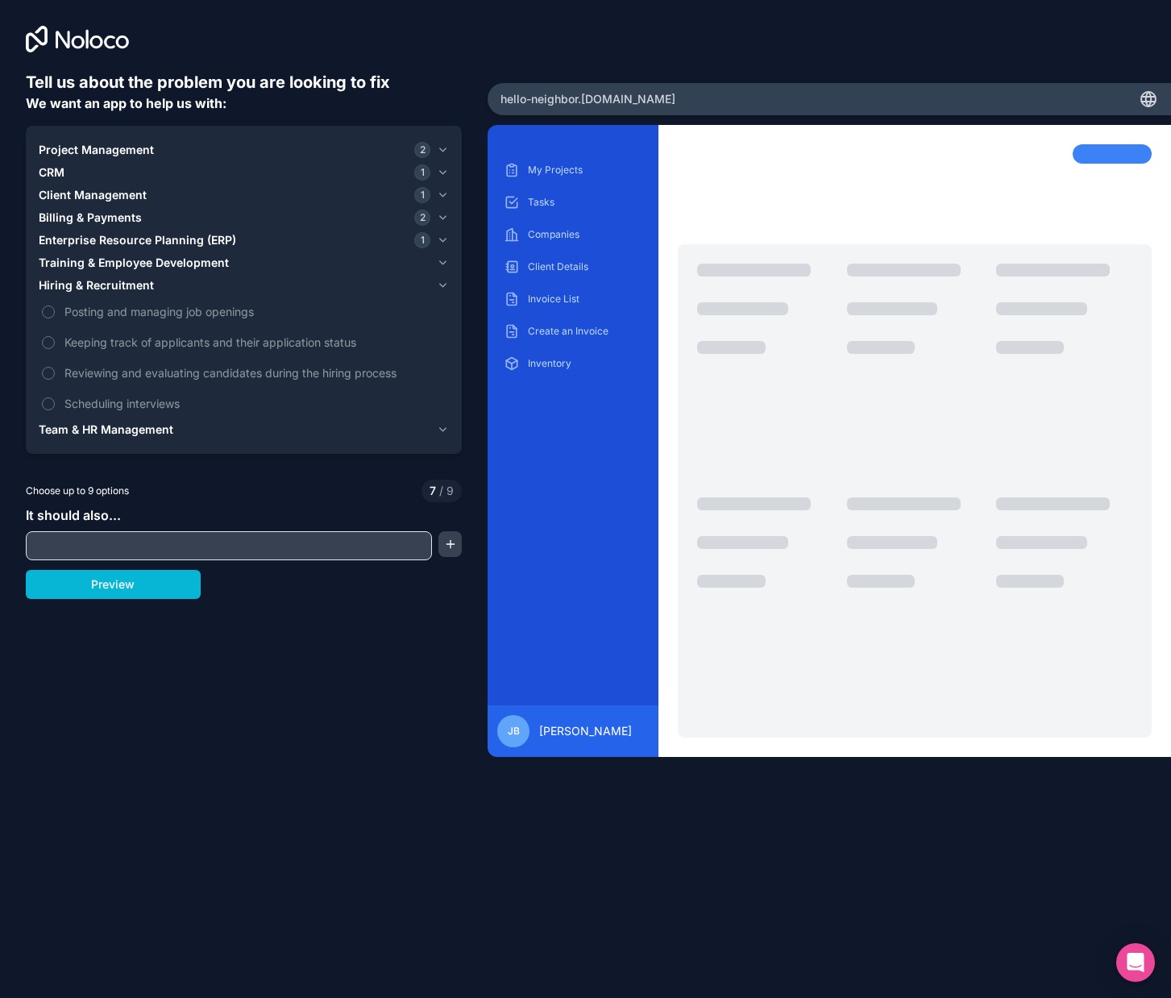
click at [78, 426] on span "Team & HR Management" at bounding box center [106, 430] width 135 height 16
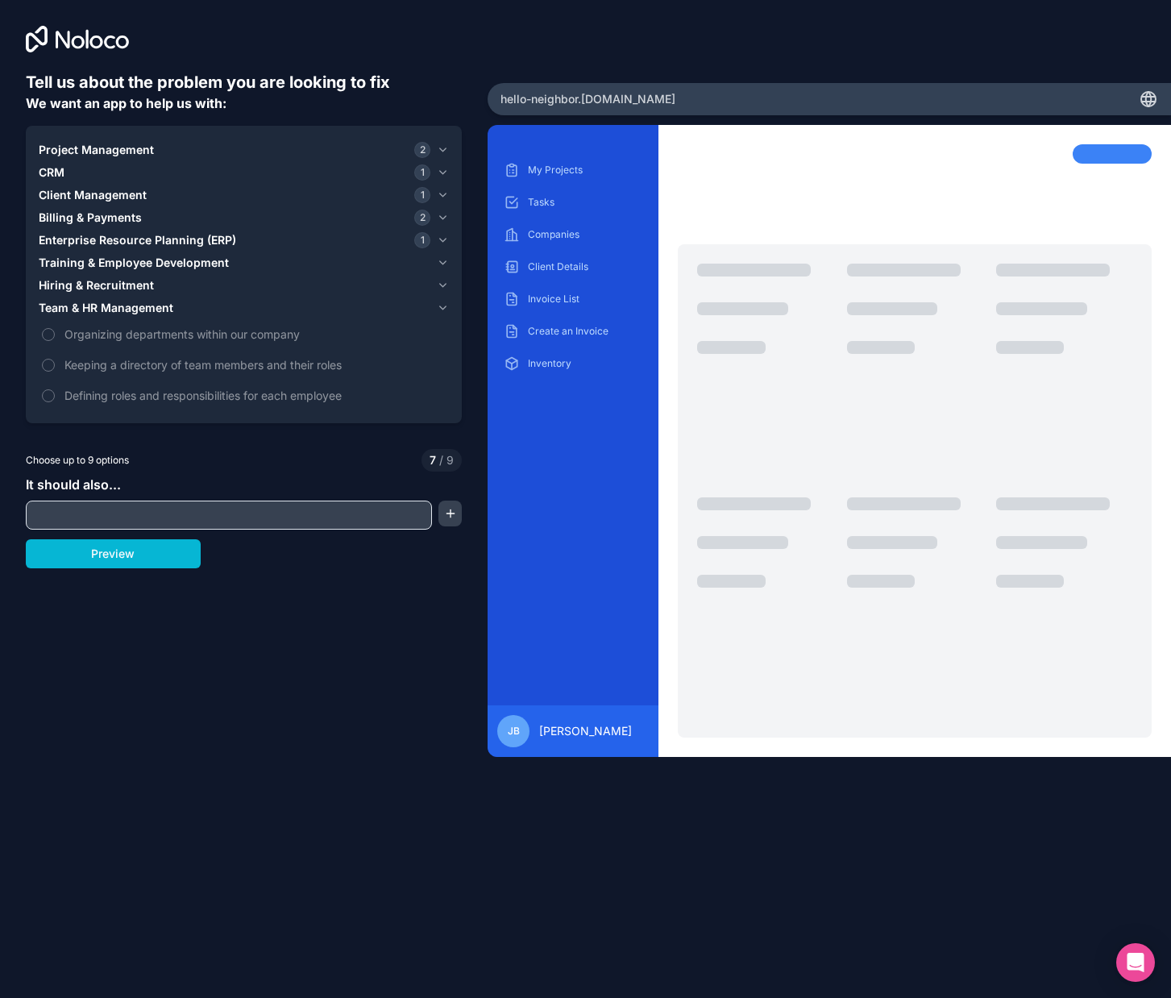
click at [164, 530] on div "Tell us about the problem you are looking to fix We want an app to help us with…" at bounding box center [244, 438] width 436 height 735
click at [168, 517] on input "text" at bounding box center [229, 515] width 398 height 23
click at [139, 554] on button "Preview" at bounding box center [113, 553] width 175 height 29
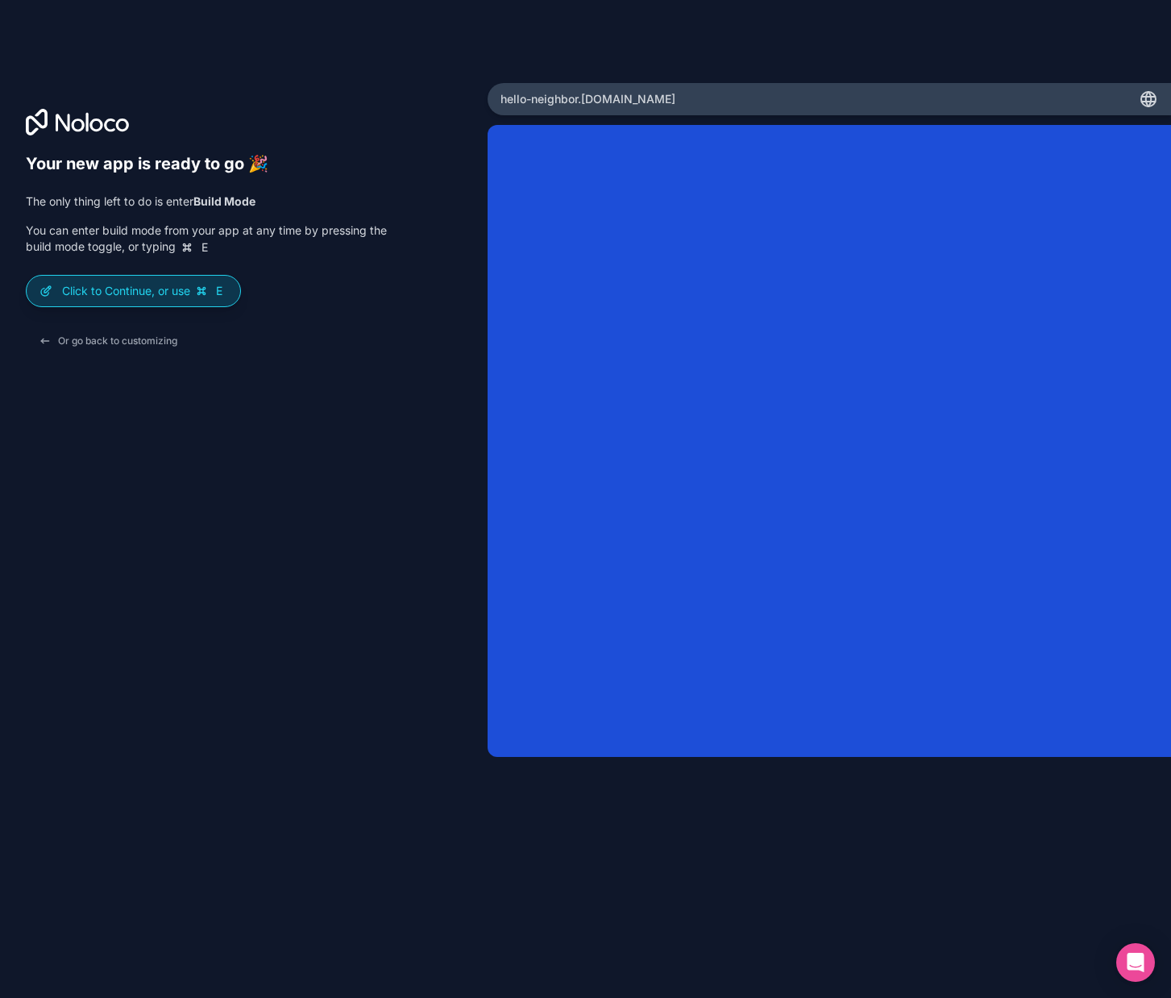
click at [164, 290] on p "Click to Continue, or use E" at bounding box center [144, 291] width 165 height 16
